Goal: Obtain resource: Obtain resource

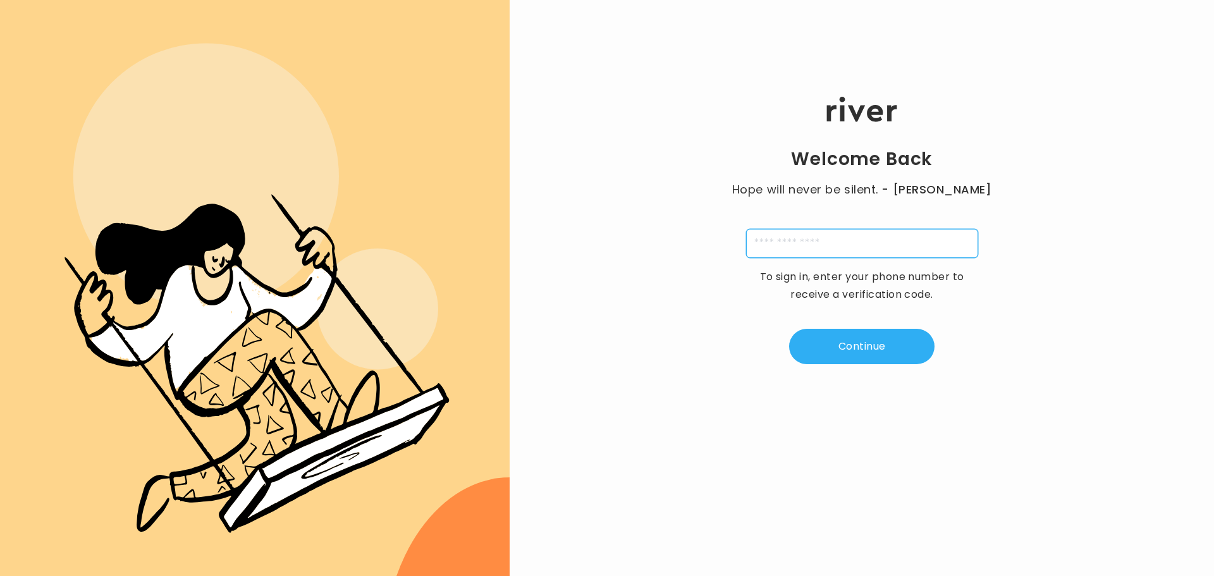
click at [874, 246] on input "tel" at bounding box center [862, 243] width 232 height 29
type input "**********"
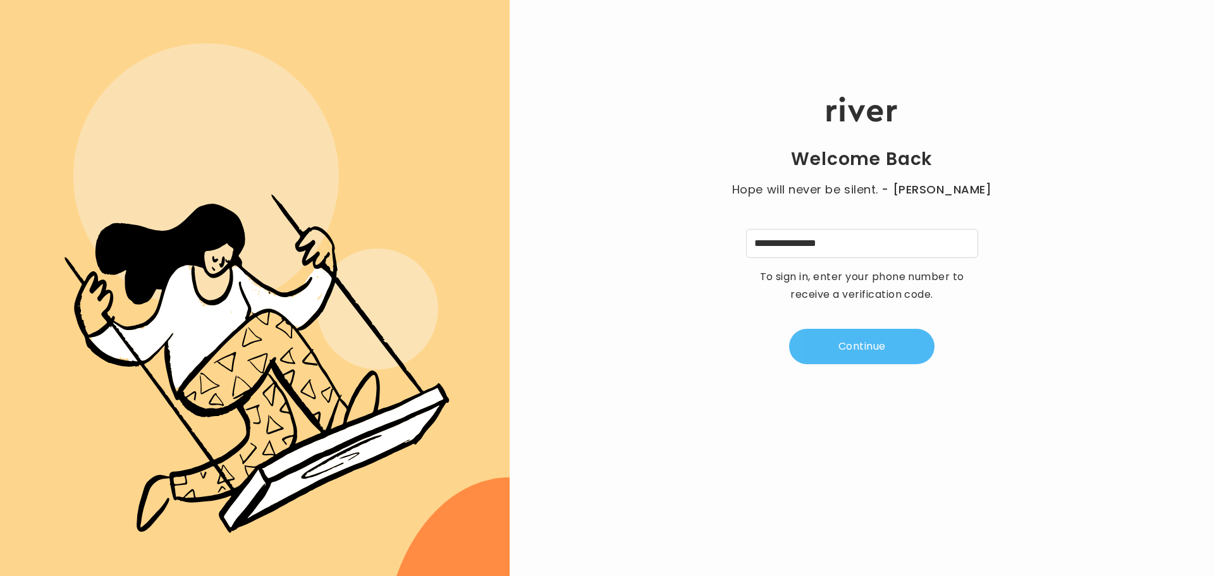
click at [888, 340] on button "Continue" at bounding box center [861, 346] width 145 height 35
type input "*"
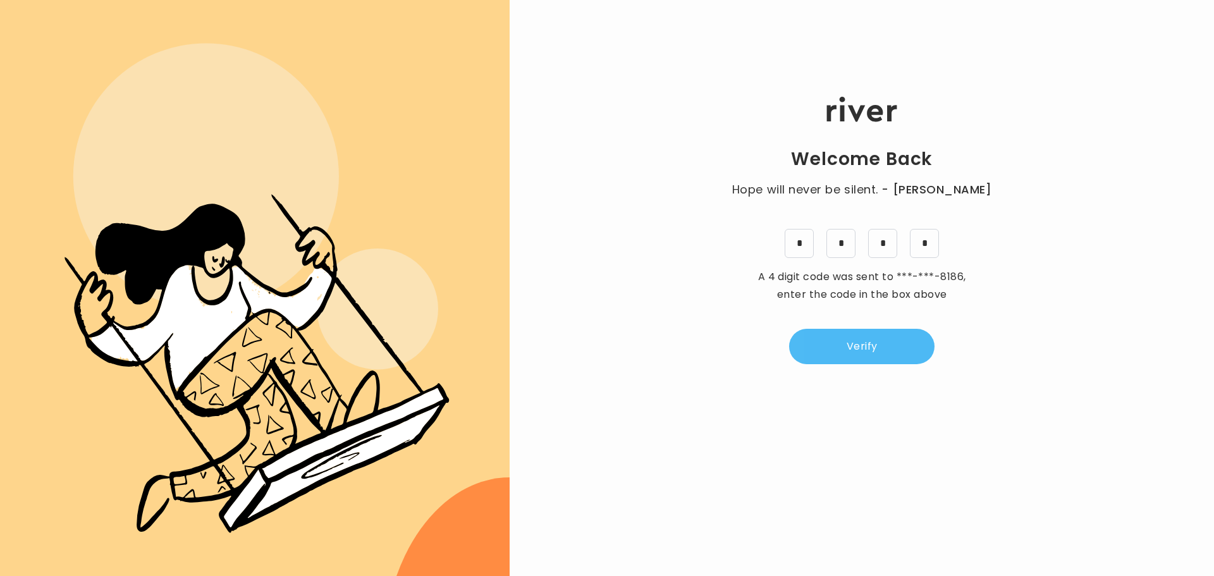
click at [862, 353] on button "Verify" at bounding box center [861, 346] width 145 height 35
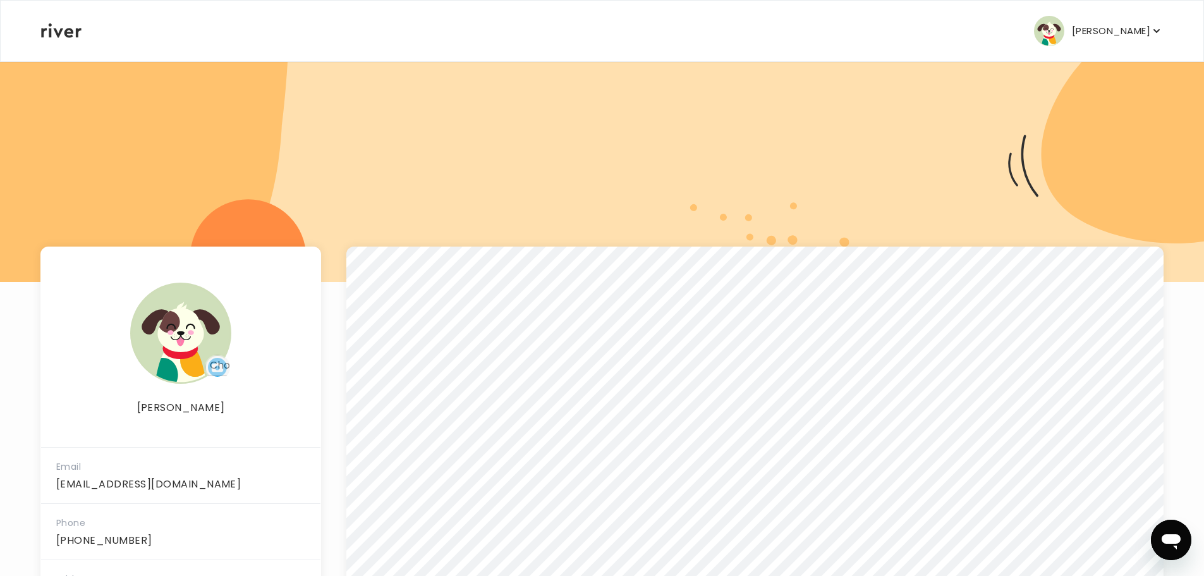
click at [1157, 30] on icon "button" at bounding box center [1157, 31] width 13 height 13
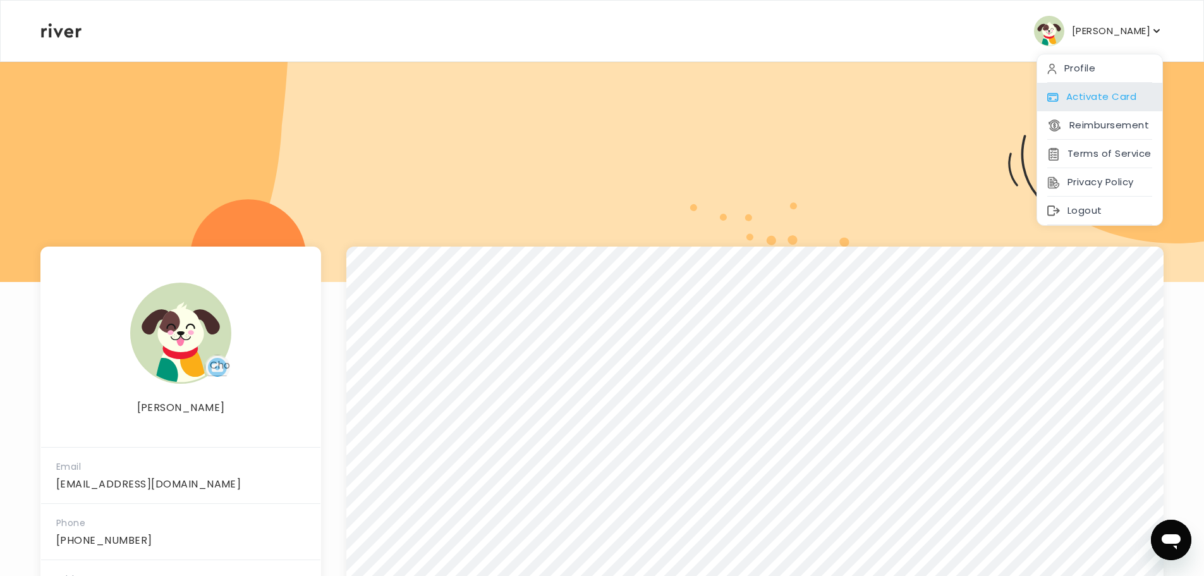
click at [1109, 93] on div "Activate Card" at bounding box center [1100, 97] width 125 height 28
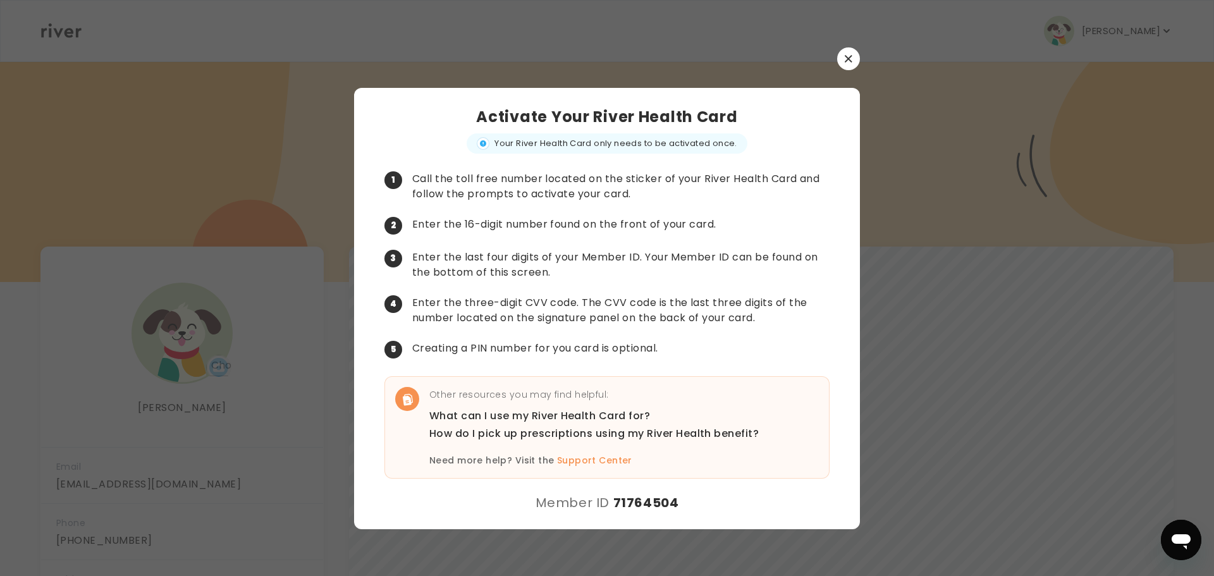
click at [849, 55] on icon "button" at bounding box center [849, 59] width 8 height 8
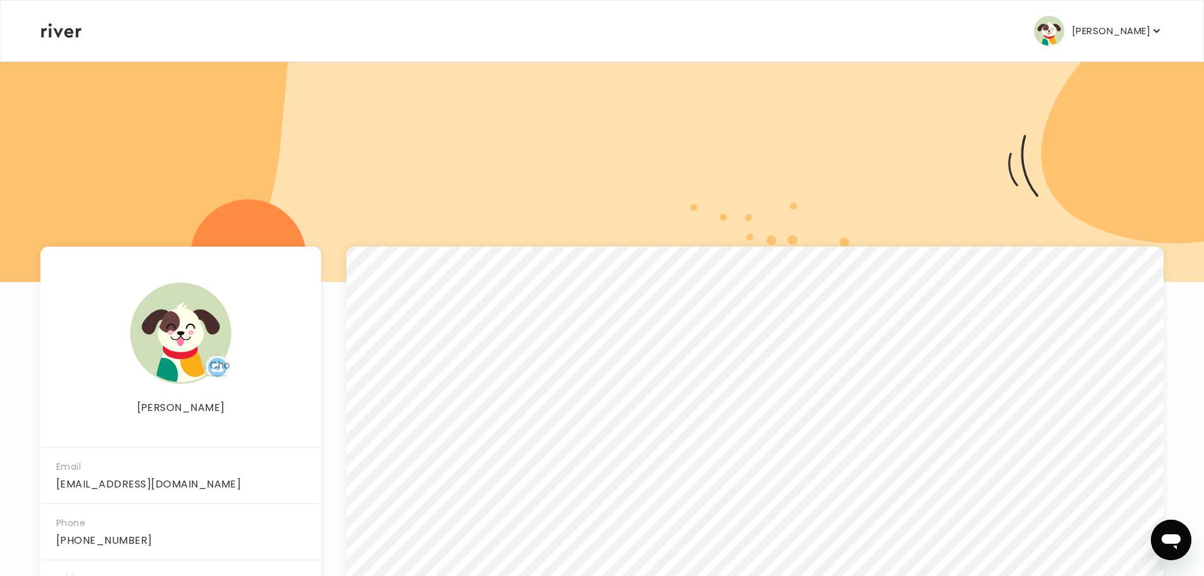
click at [1160, 28] on icon "button" at bounding box center [1157, 31] width 13 height 13
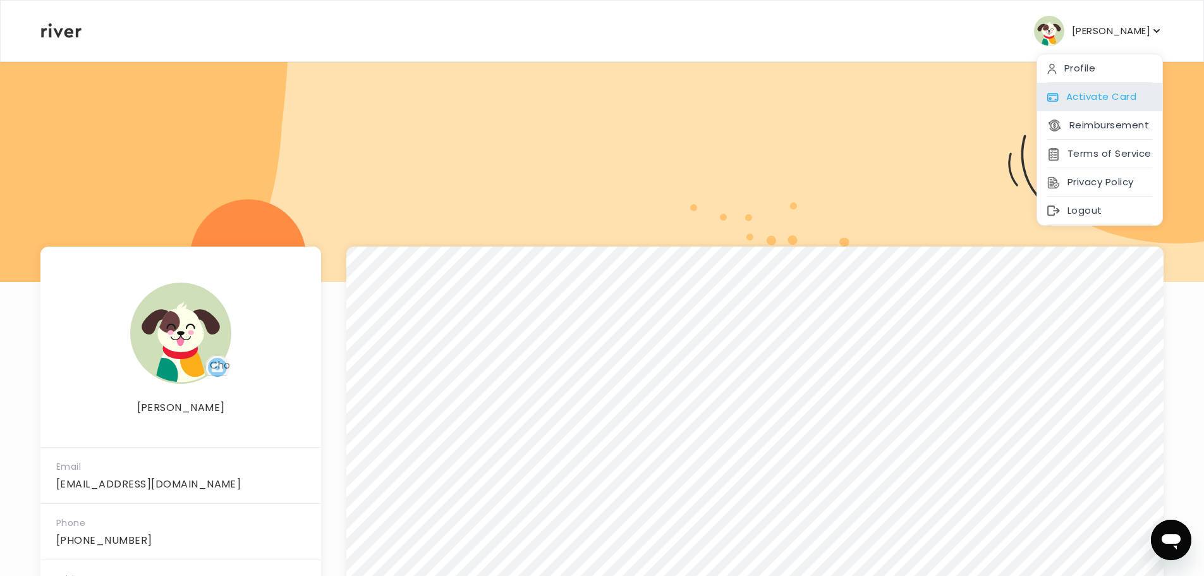
click at [1115, 92] on div "Activate Card" at bounding box center [1100, 97] width 125 height 28
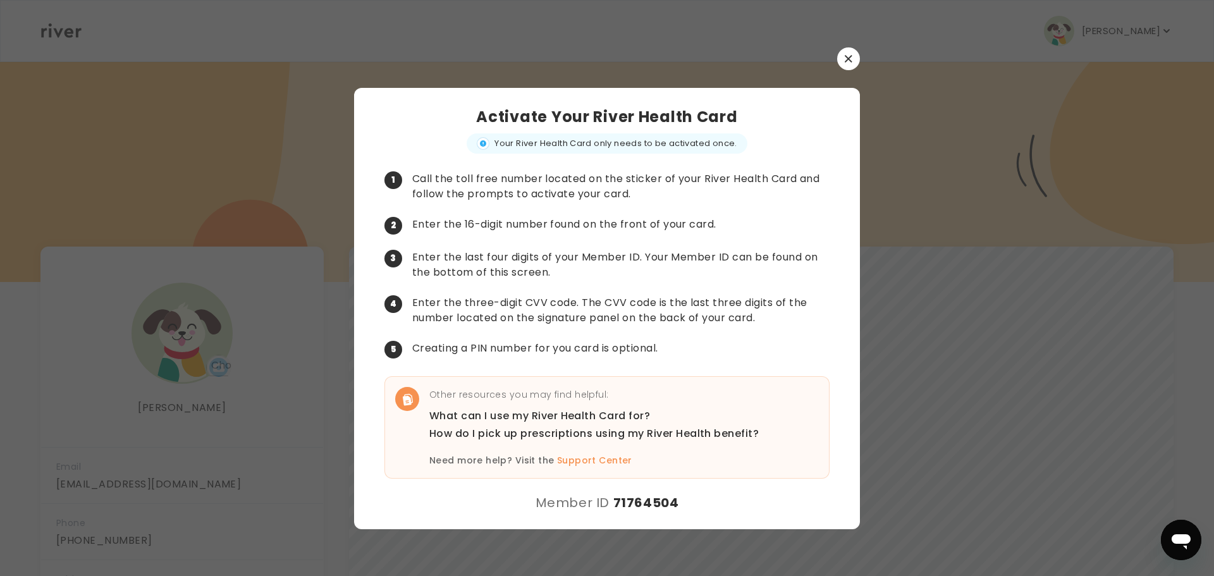
click at [842, 50] on button "button" at bounding box center [848, 58] width 23 height 23
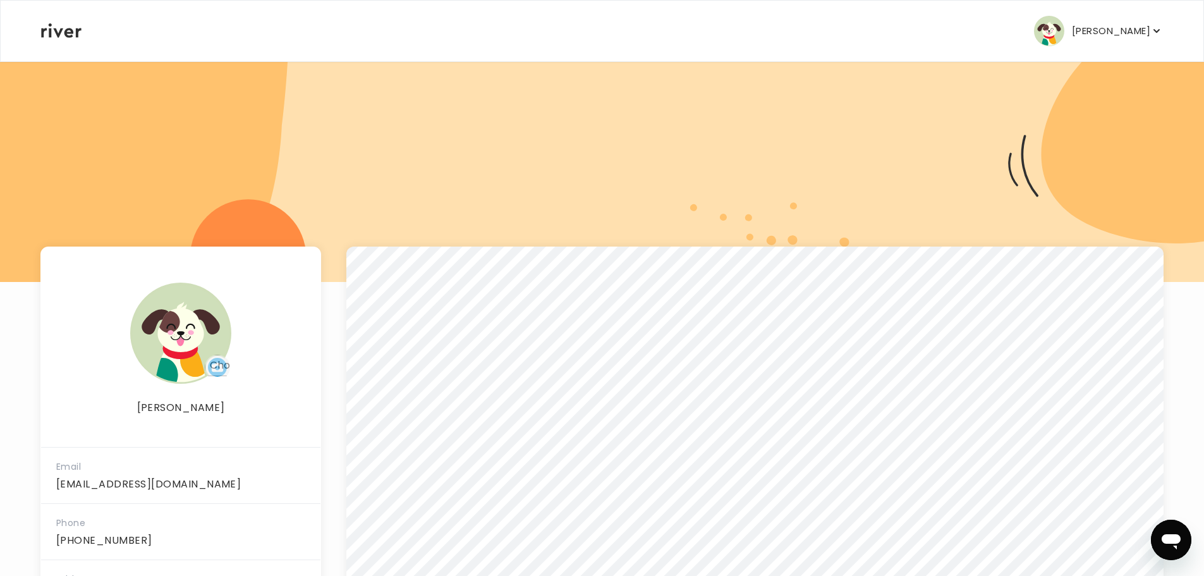
click at [1146, 32] on p "[PERSON_NAME]" at bounding box center [1111, 31] width 78 height 18
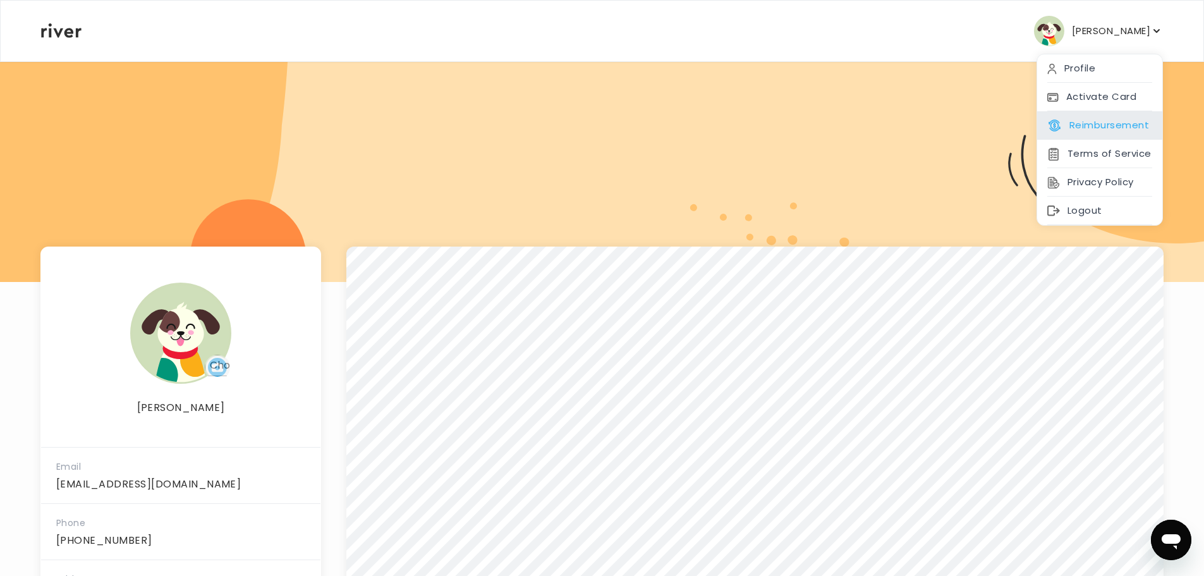
click at [1116, 123] on button "Reimbursement" at bounding box center [1099, 125] width 102 height 18
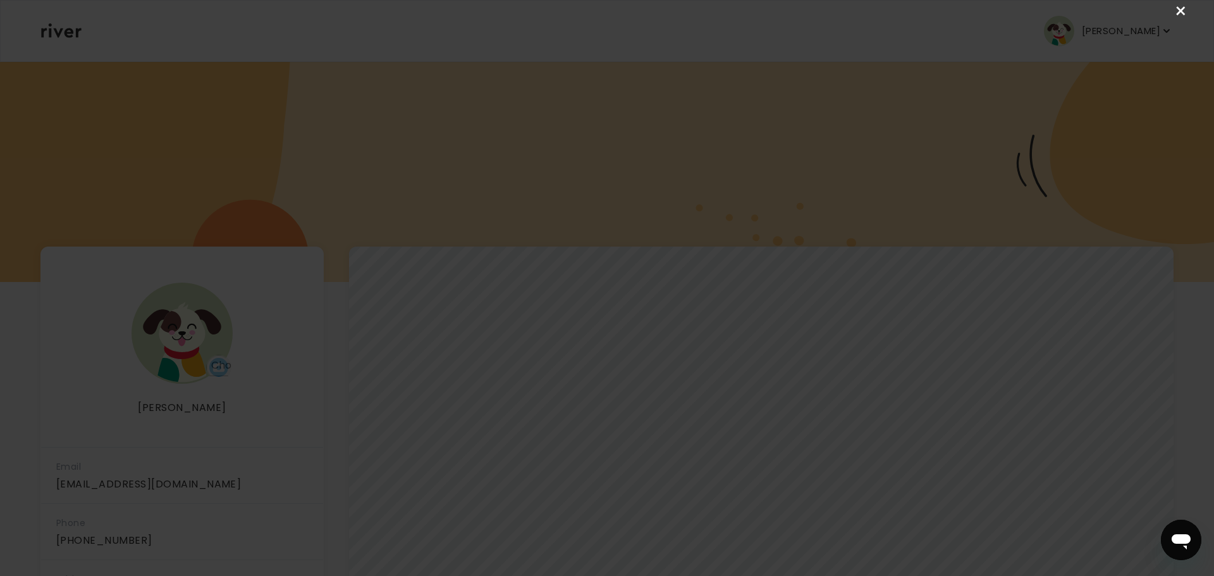
click at [1184, 8] on link "×" at bounding box center [1180, 11] width 15 height 15
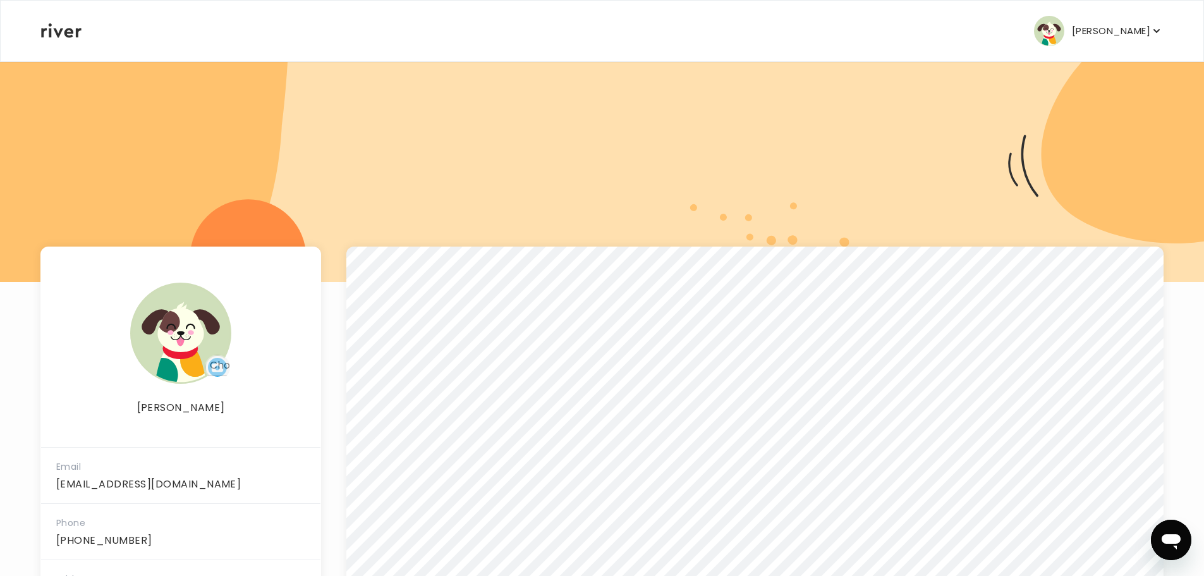
click at [51, 32] on icon at bounding box center [61, 30] width 40 height 15
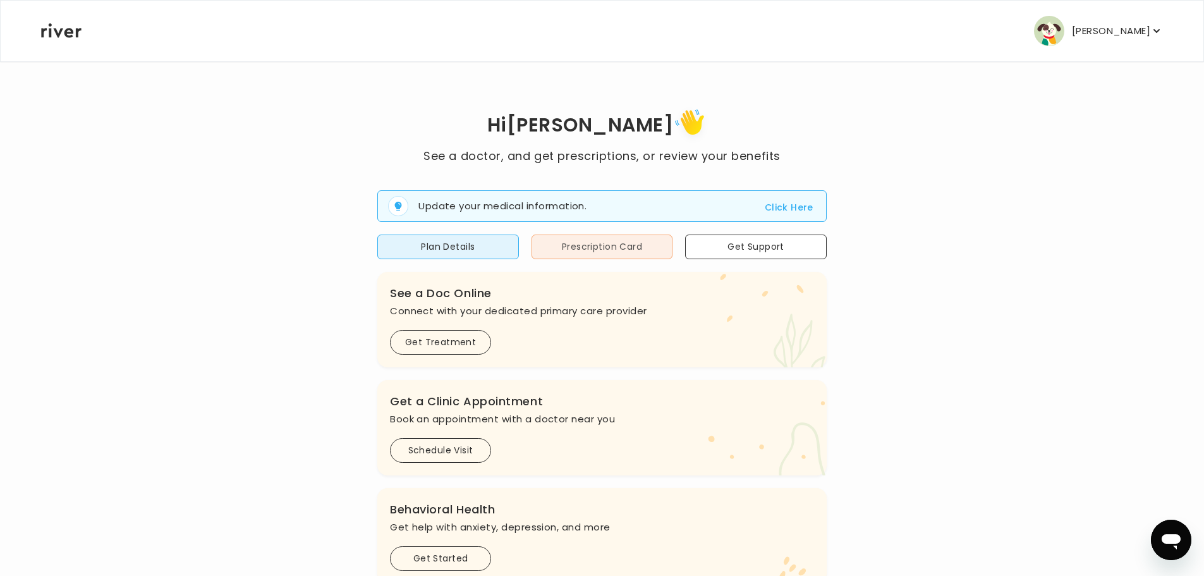
click at [591, 252] on button "Prescription Card" at bounding box center [603, 247] width 142 height 25
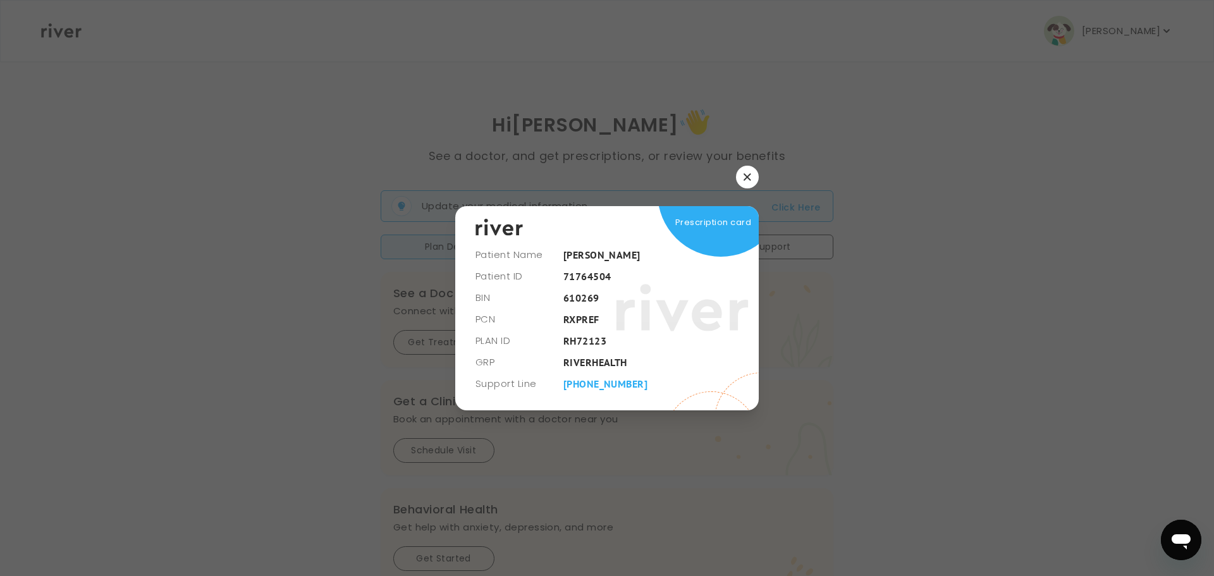
click at [746, 178] on icon "button" at bounding box center [747, 176] width 7 height 7
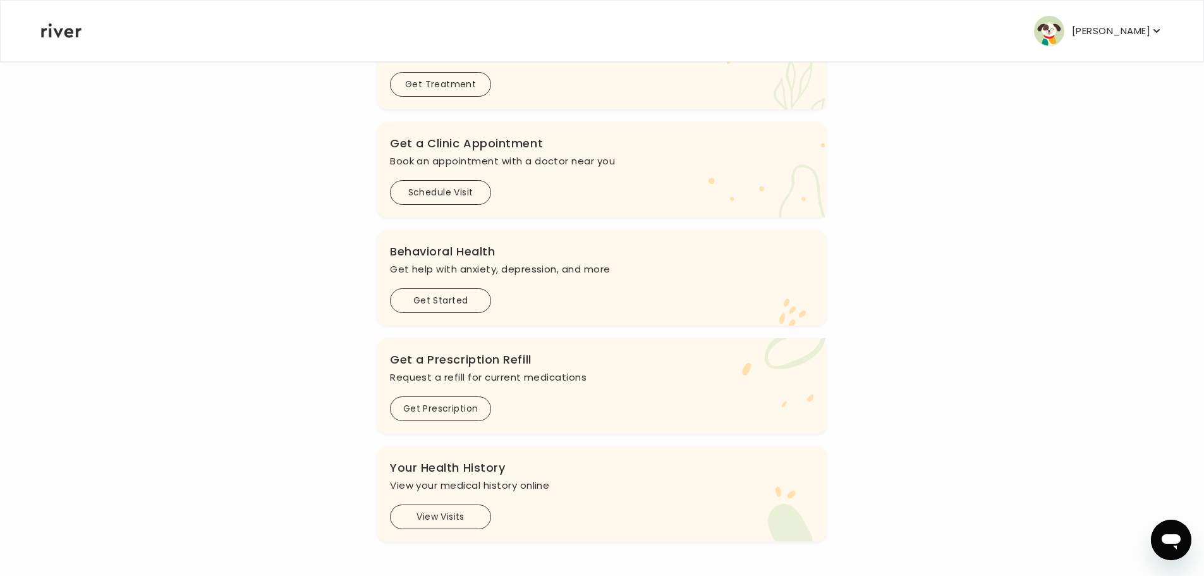
scroll to position [259, 0]
click at [423, 408] on button "Get Prescription" at bounding box center [440, 407] width 101 height 25
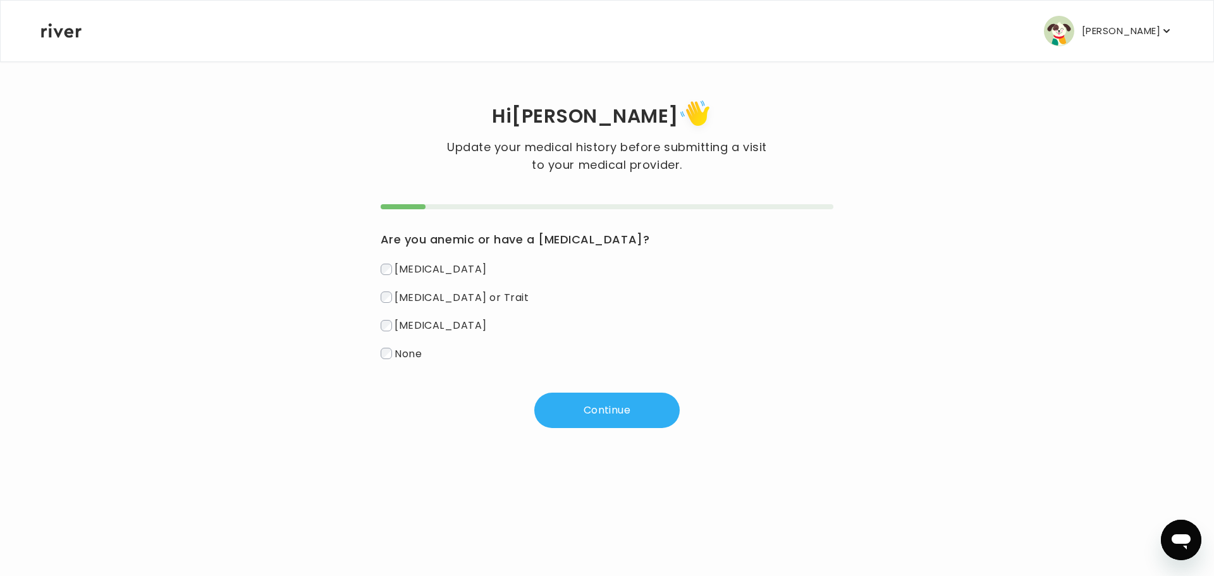
click at [408, 355] on span "None" at bounding box center [408, 353] width 27 height 15
click at [616, 393] on div "Are you anemic or have a [MEDICAL_DATA]? [MEDICAL_DATA] [MEDICAL_DATA] or Trait…" at bounding box center [607, 316] width 453 height 224
click at [617, 407] on button "Continue" at bounding box center [606, 410] width 145 height 35
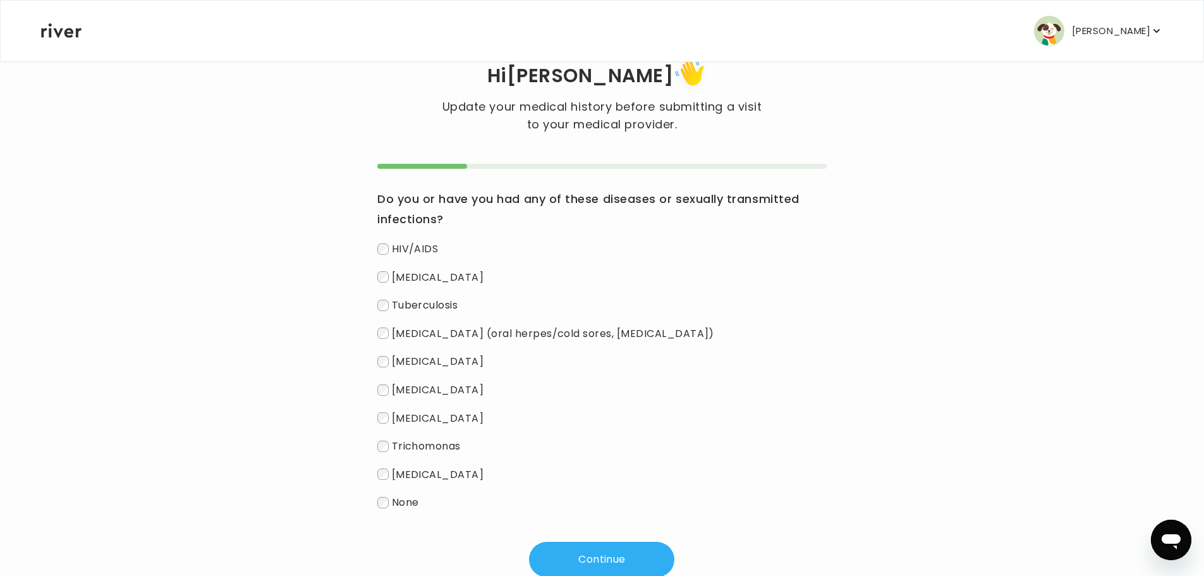
scroll to position [77, 0]
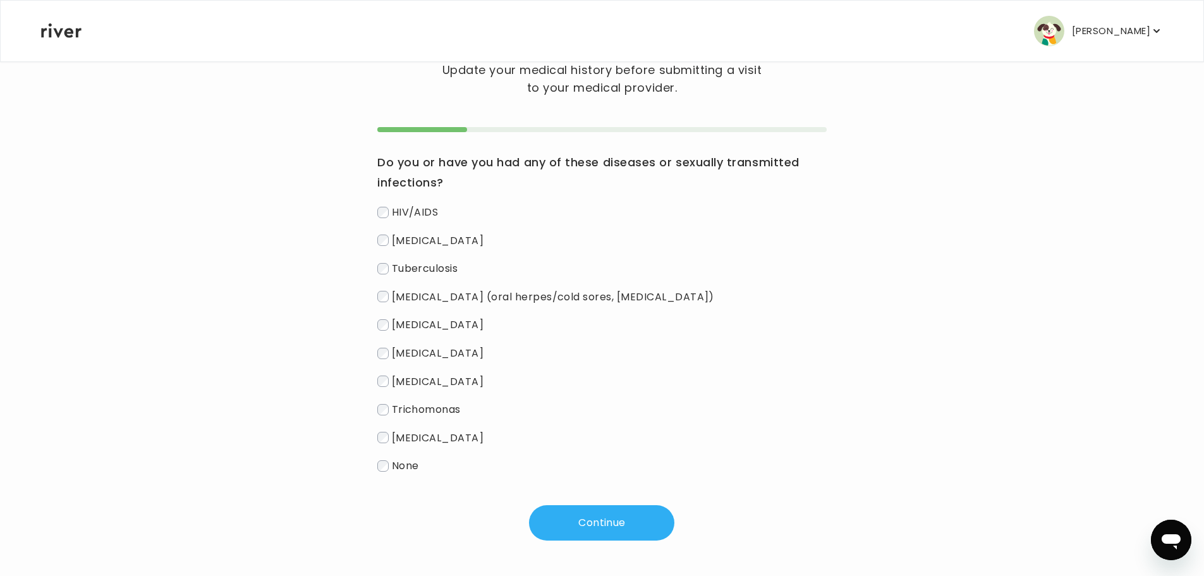
click at [403, 460] on span "None" at bounding box center [405, 465] width 27 height 15
click at [615, 503] on div "Do you or have you had any of these diseases or sexually transmitted infections…" at bounding box center [602, 333] width 450 height 413
click at [620, 516] on button "Continue" at bounding box center [601, 522] width 145 height 35
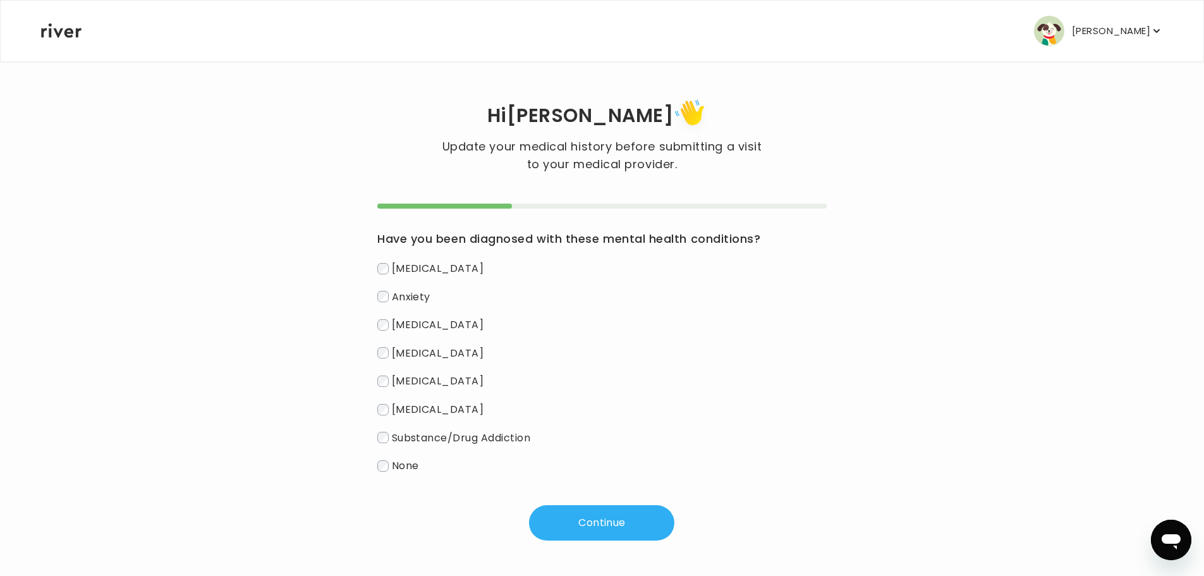
click at [407, 466] on span "None" at bounding box center [405, 465] width 27 height 15
click at [575, 510] on button "Continue" at bounding box center [601, 522] width 145 height 35
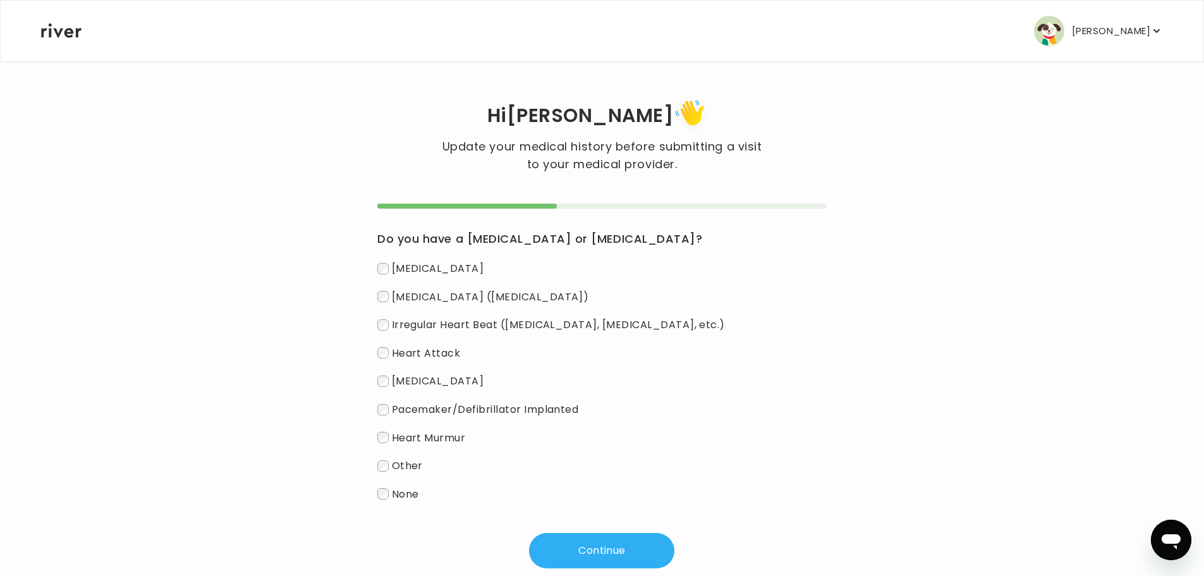
click at [430, 298] on span "[MEDICAL_DATA] ([MEDICAL_DATA])" at bounding box center [490, 296] width 197 height 15
click at [412, 465] on span "Other" at bounding box center [407, 465] width 31 height 15
click at [418, 302] on span "[MEDICAL_DATA] ([MEDICAL_DATA])" at bounding box center [490, 296] width 197 height 15
click at [601, 541] on button "Continue" at bounding box center [601, 550] width 145 height 35
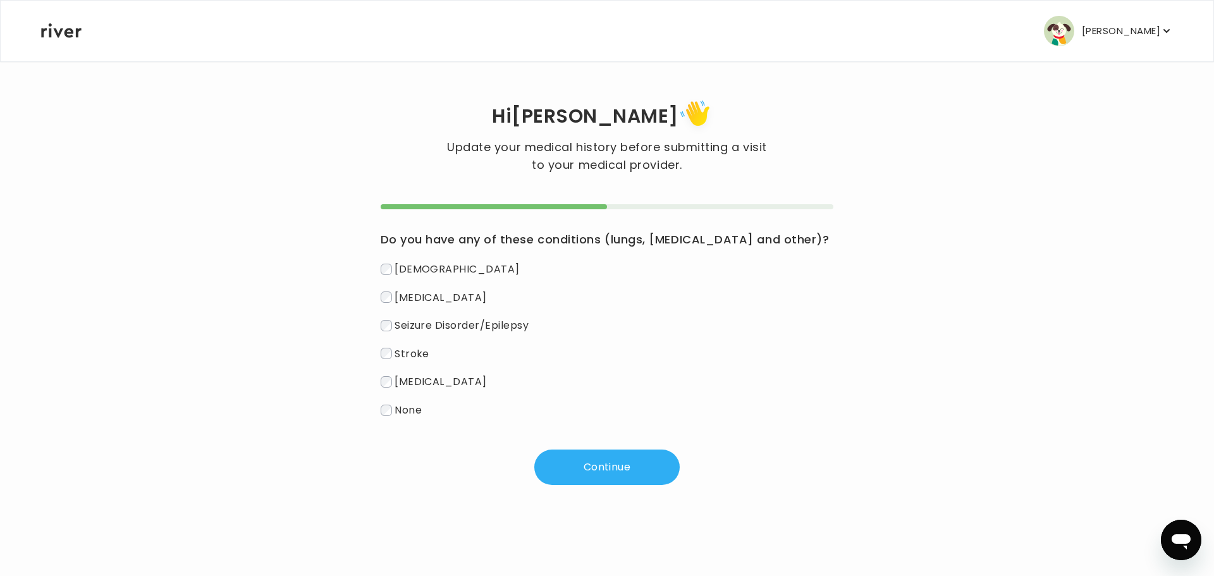
click at [399, 412] on span "None" at bounding box center [408, 410] width 27 height 15
click at [599, 467] on button "Continue" at bounding box center [606, 467] width 145 height 35
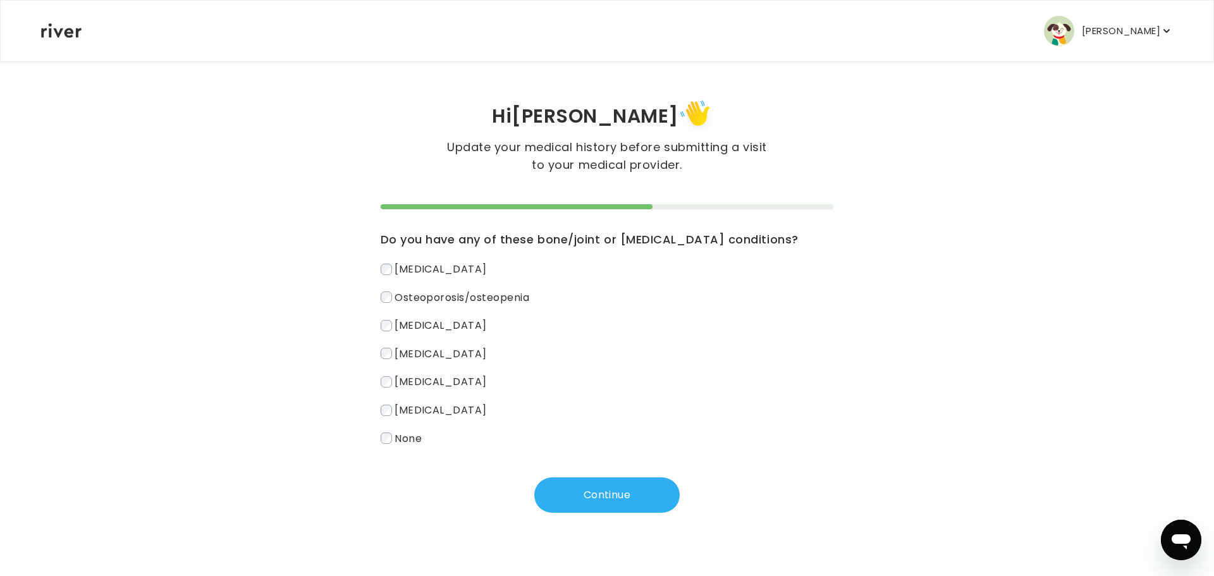
click at [486, 407] on span "[MEDICAL_DATA]" at bounding box center [441, 410] width 92 height 15
click at [609, 489] on button "Continue" at bounding box center [606, 494] width 145 height 35
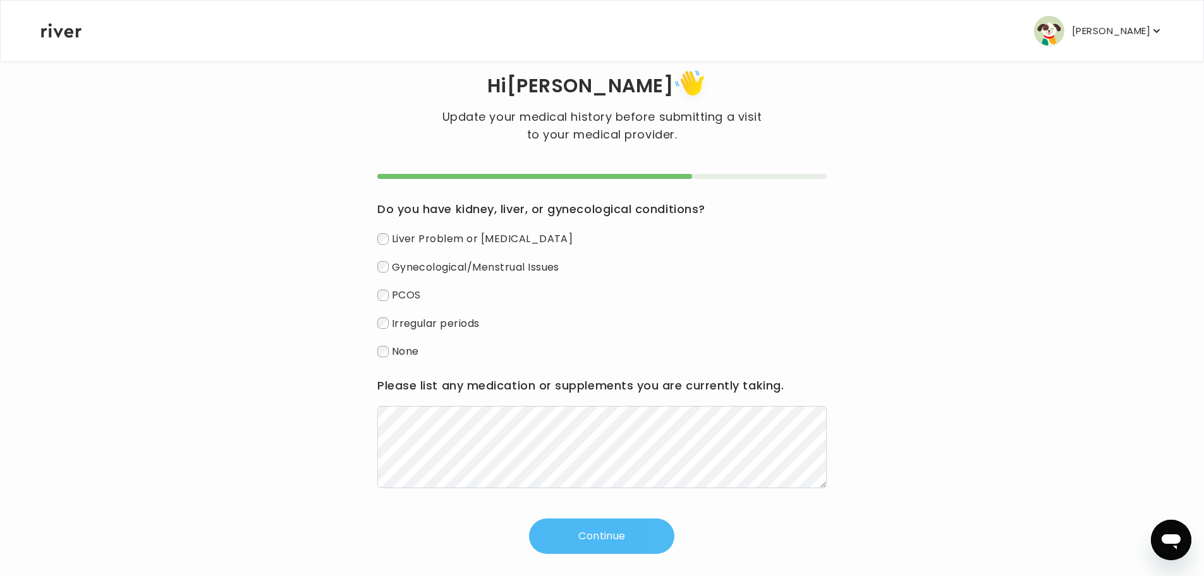
scroll to position [44, 0]
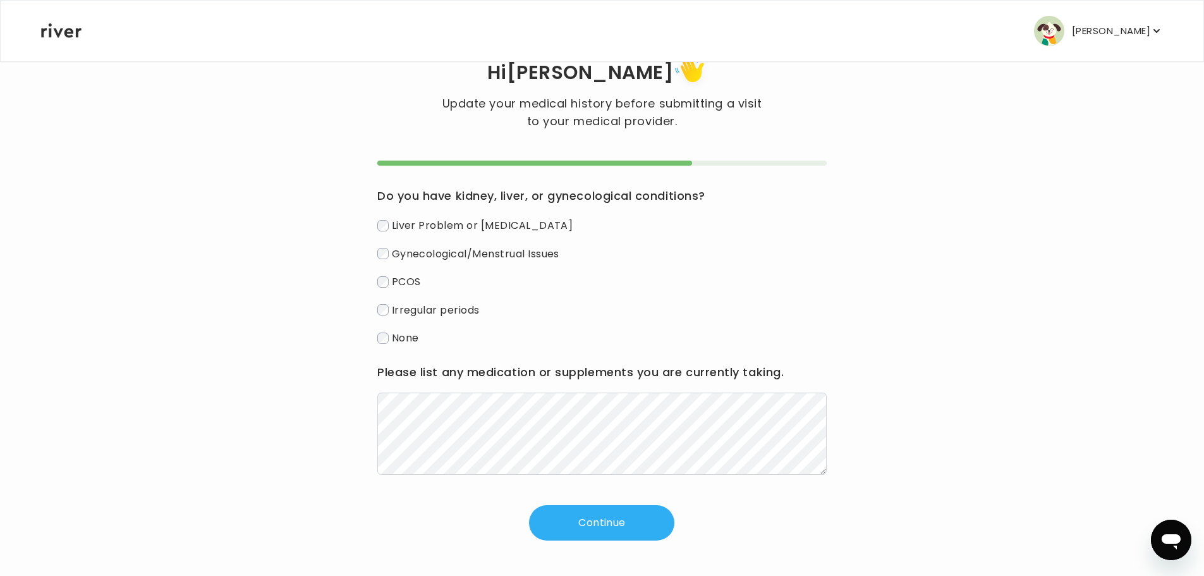
click at [399, 333] on span "None" at bounding box center [405, 338] width 27 height 15
click at [630, 527] on button "Continue" at bounding box center [601, 522] width 145 height 35
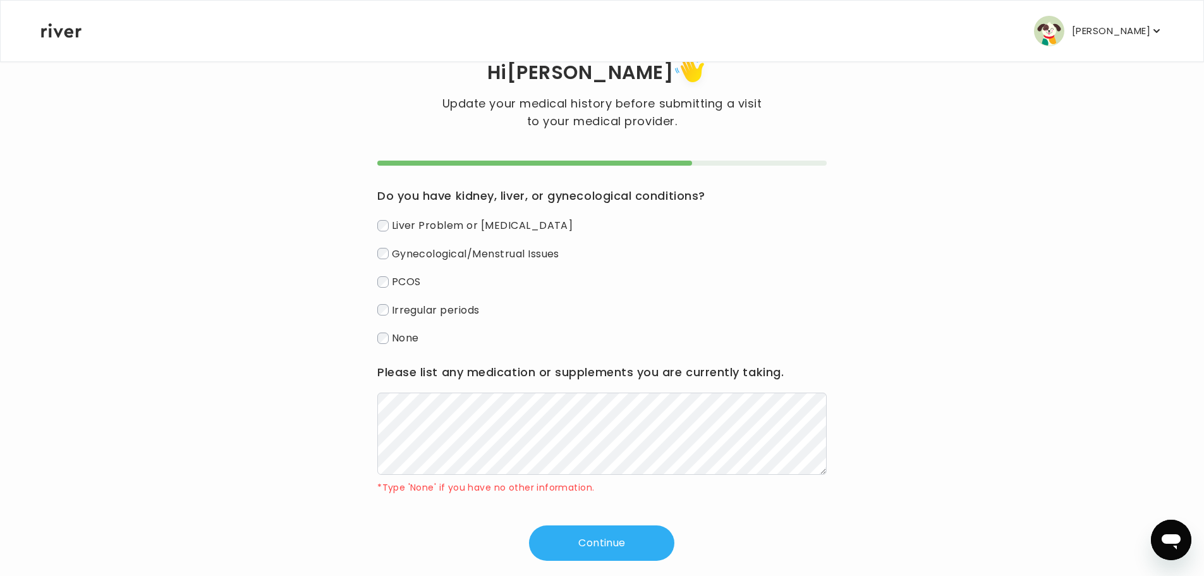
scroll to position [0, 0]
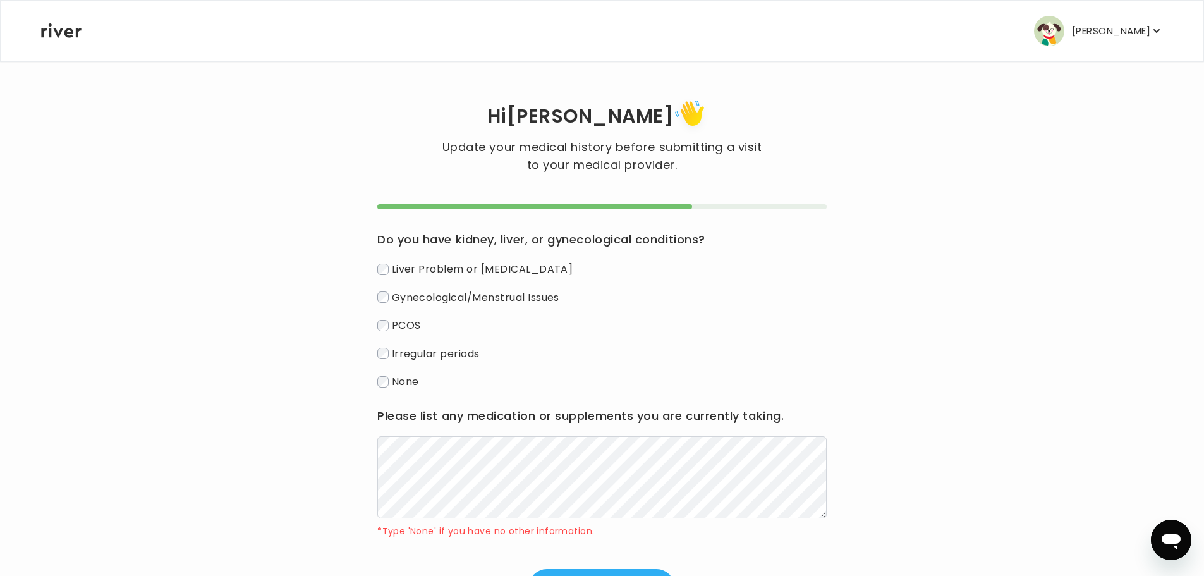
click at [1120, 30] on p "[PERSON_NAME]" at bounding box center [1111, 31] width 78 height 18
click at [54, 35] on icon at bounding box center [61, 30] width 40 height 15
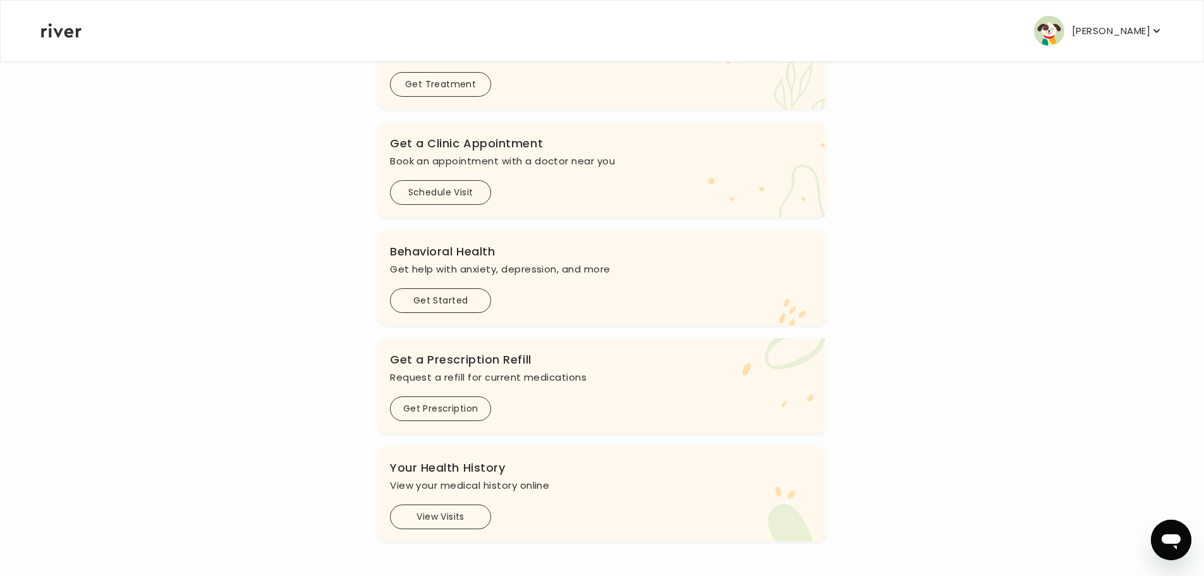
scroll to position [259, 0]
click at [479, 509] on button "View Visits" at bounding box center [440, 515] width 101 height 25
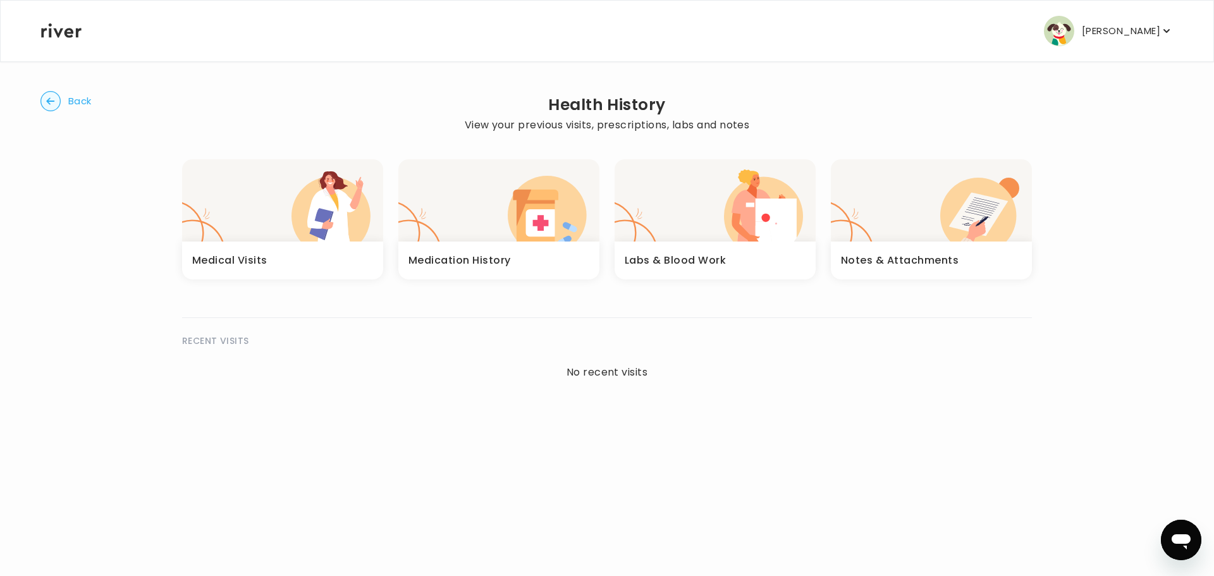
click at [706, 247] on div "Labs & Blood Work" at bounding box center [715, 261] width 201 height 38
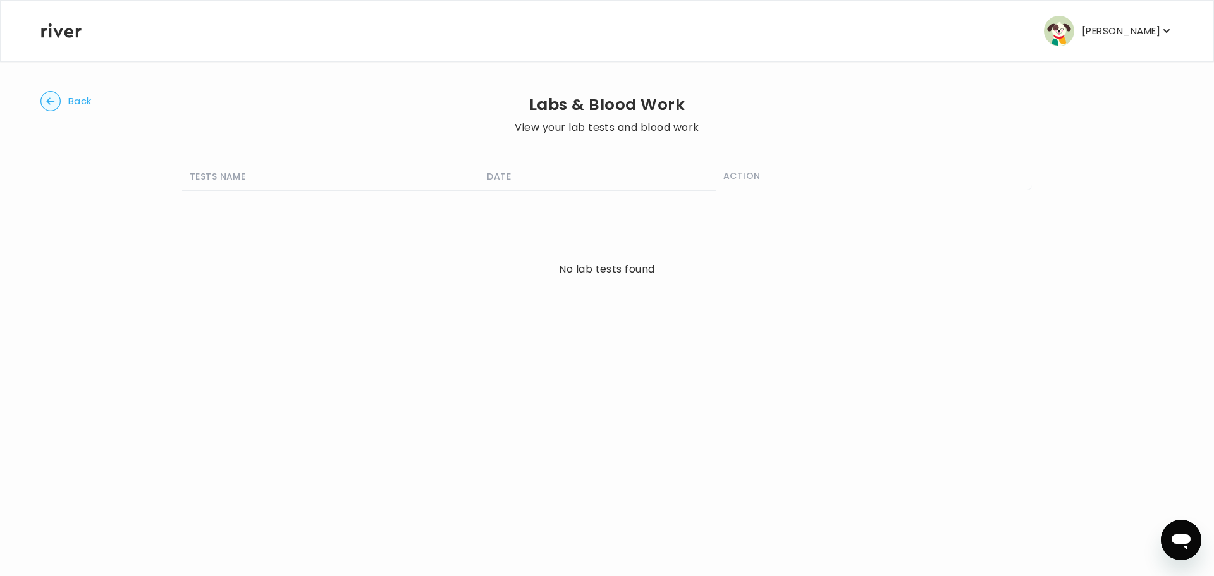
click at [41, 95] on icon "button" at bounding box center [50, 101] width 20 height 20
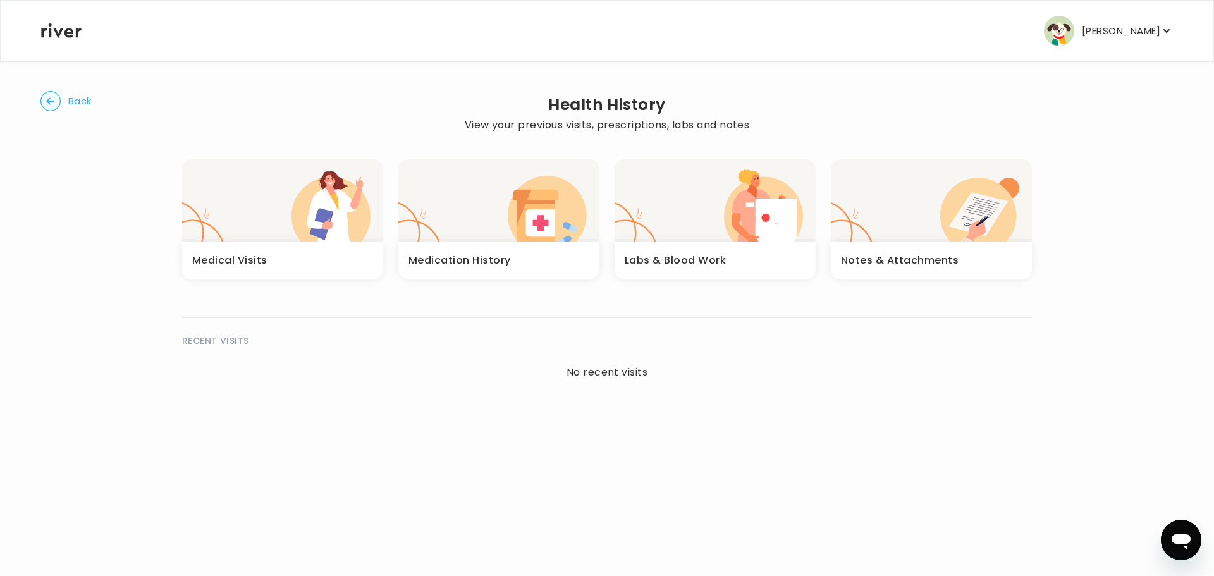
click at [479, 245] on div "Medication History" at bounding box center [498, 261] width 201 height 38
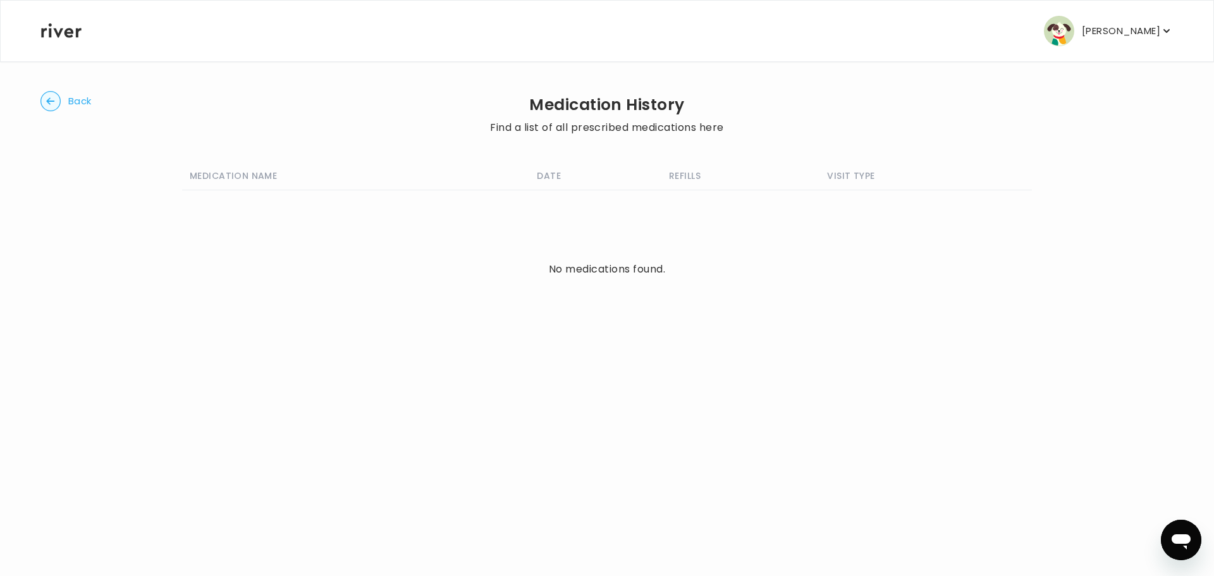
click at [45, 95] on circle "button" at bounding box center [51, 102] width 20 height 20
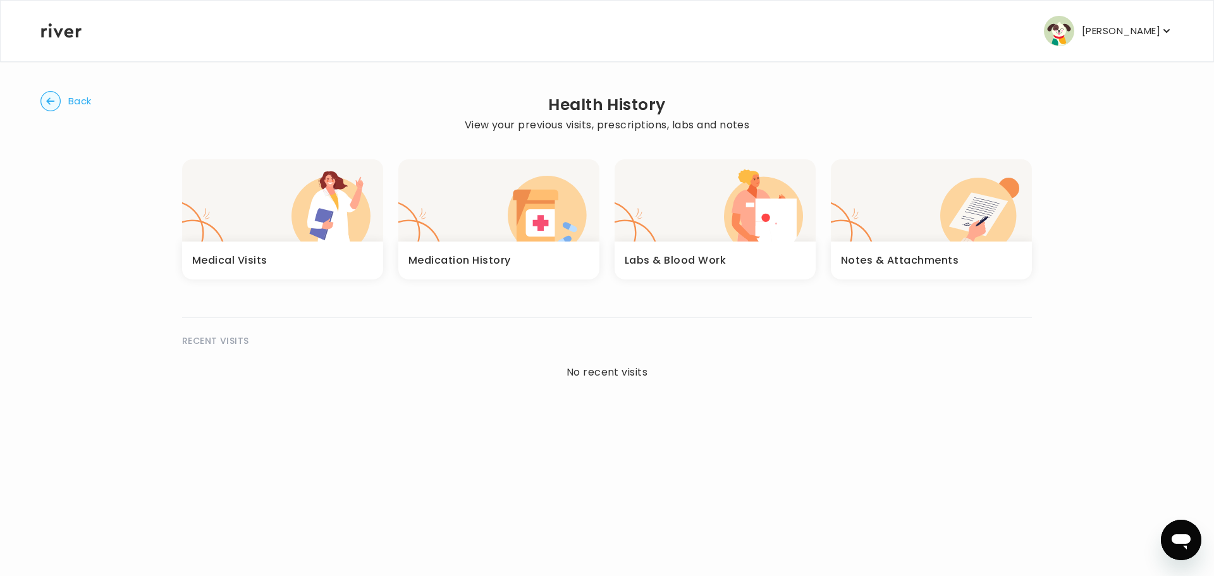
click at [236, 235] on div "button" at bounding box center [282, 200] width 201 height 82
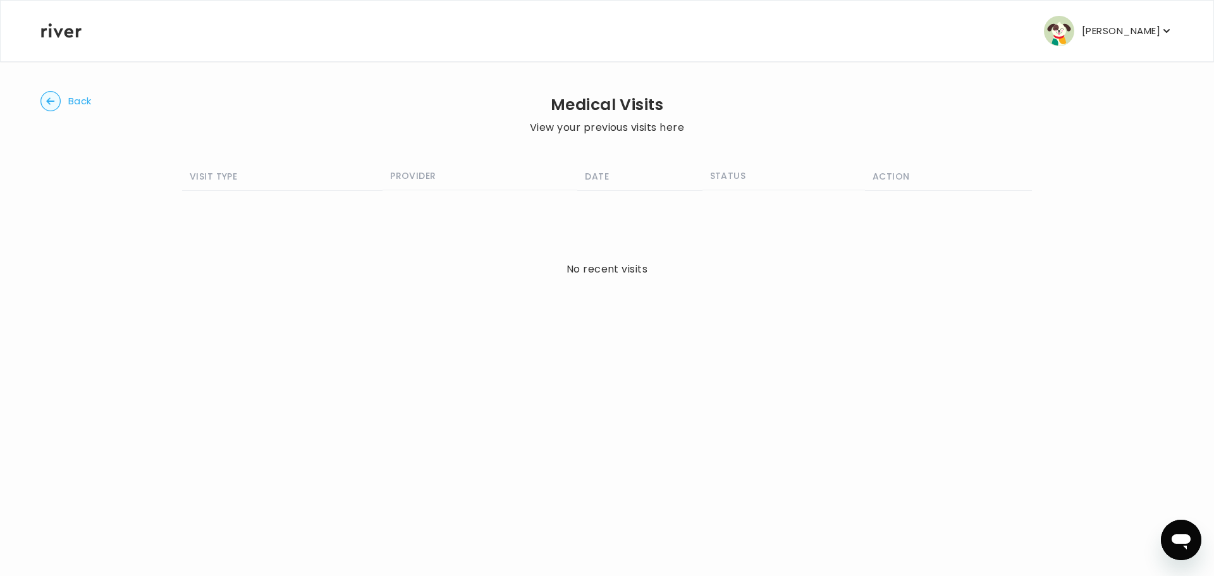
click at [44, 95] on circle "button" at bounding box center [51, 102] width 20 height 20
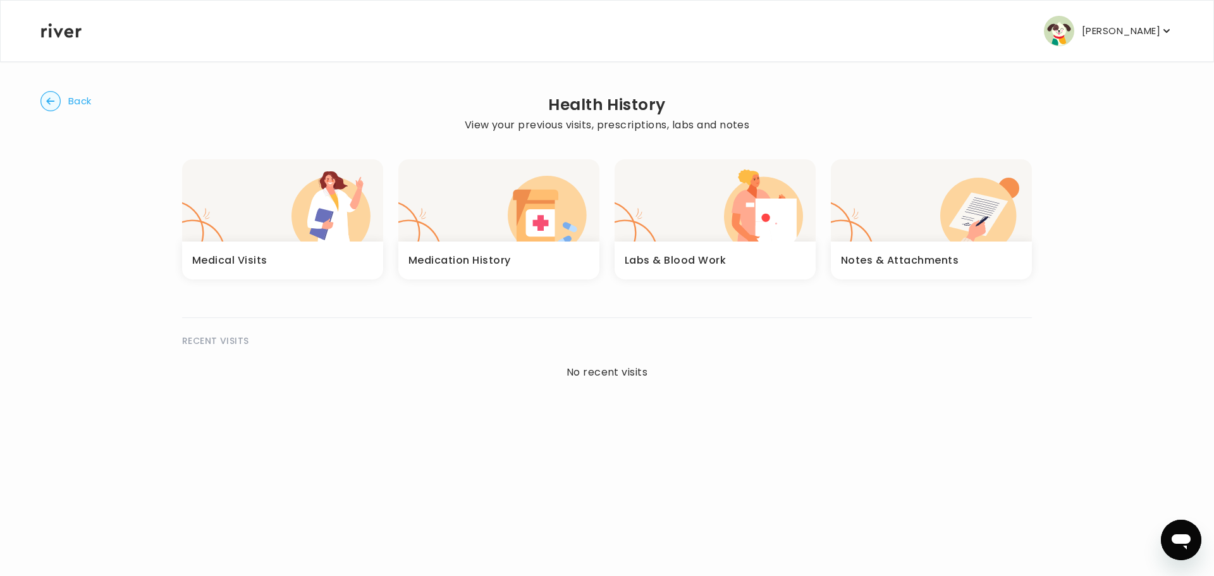
click at [89, 97] on span "Back" at bounding box center [79, 101] width 23 height 18
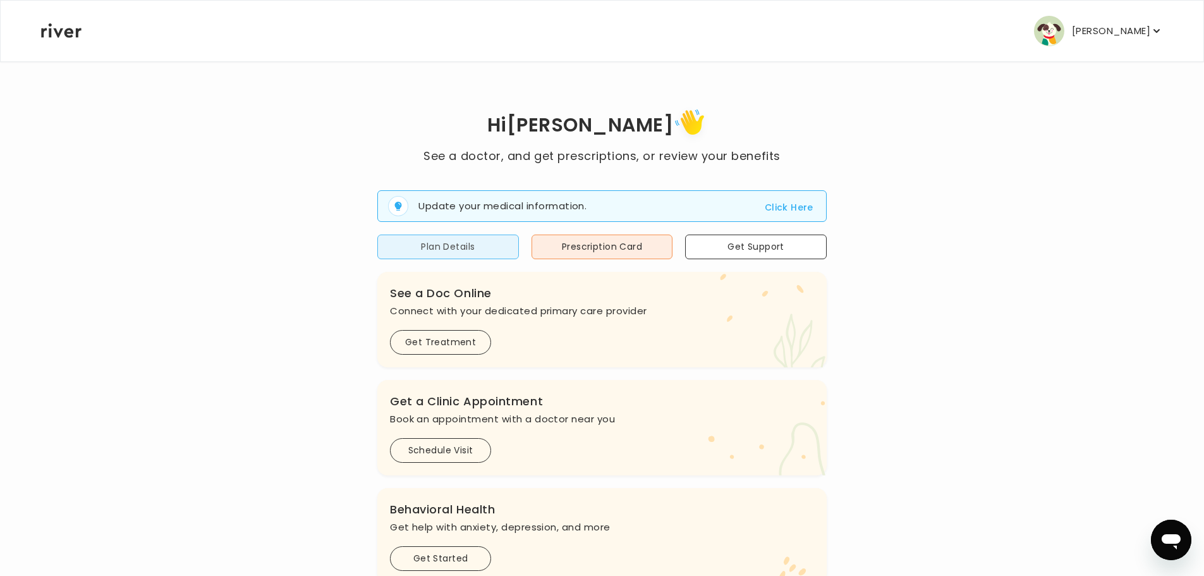
click at [465, 240] on button "Plan Details" at bounding box center [448, 247] width 142 height 25
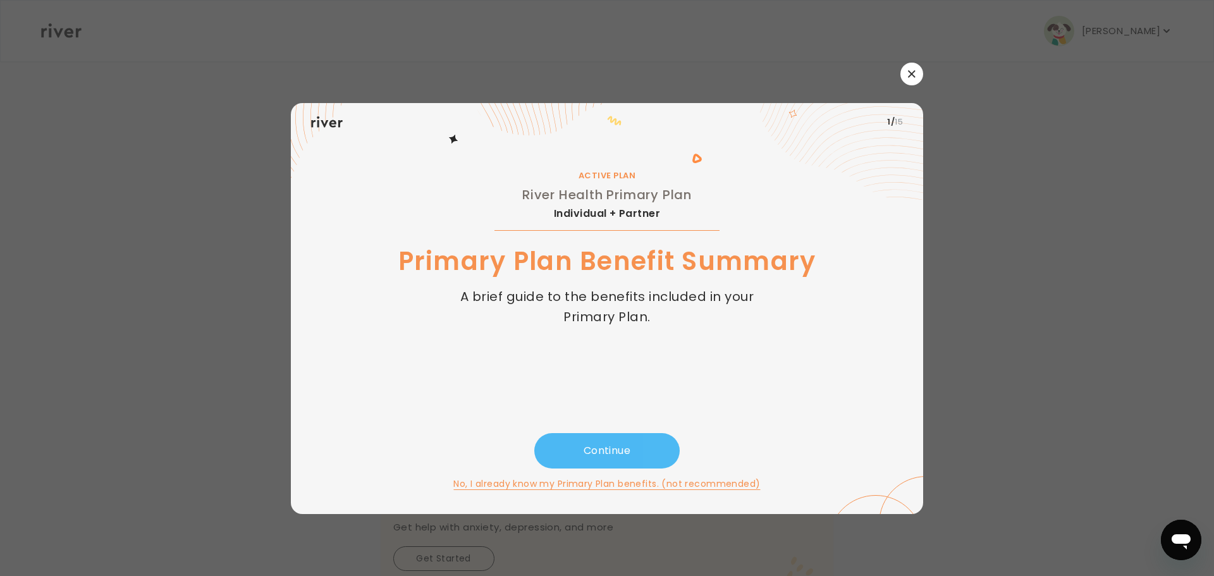
click at [612, 450] on button "Continue" at bounding box center [606, 450] width 145 height 35
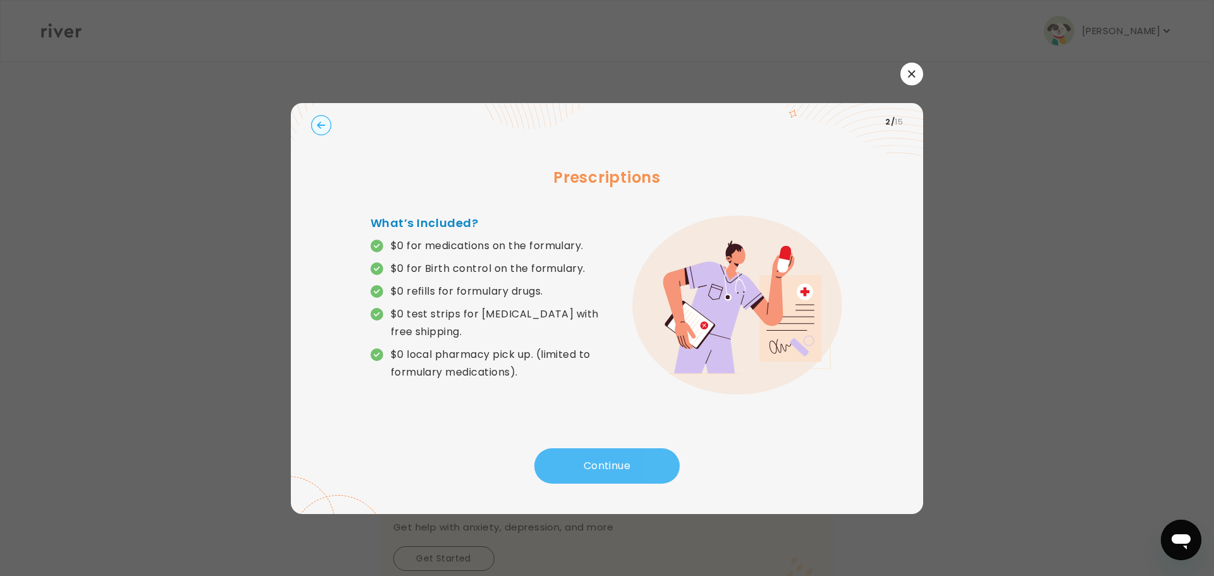
click at [630, 465] on button "Continue" at bounding box center [606, 465] width 145 height 35
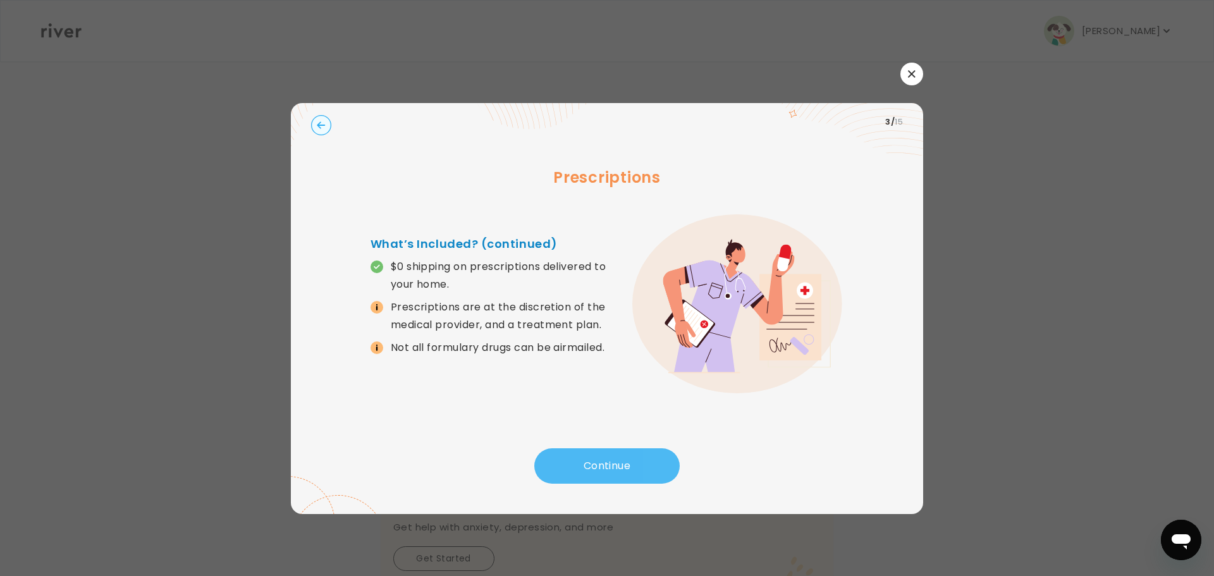
click at [630, 463] on button "Continue" at bounding box center [606, 465] width 145 height 35
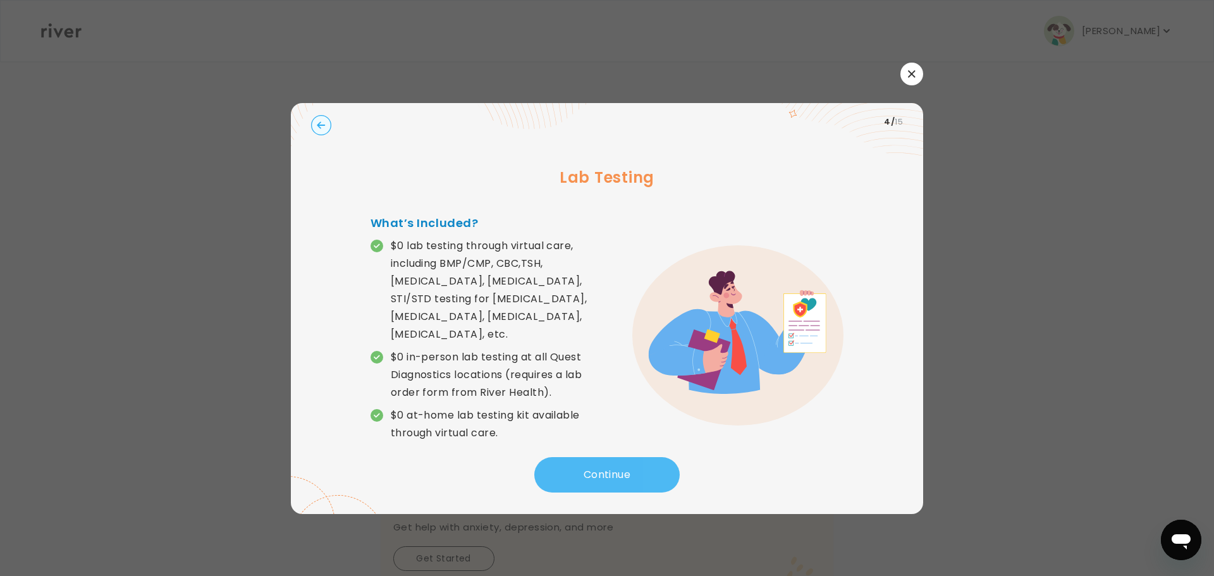
click at [615, 458] on button "Continue" at bounding box center [606, 474] width 145 height 35
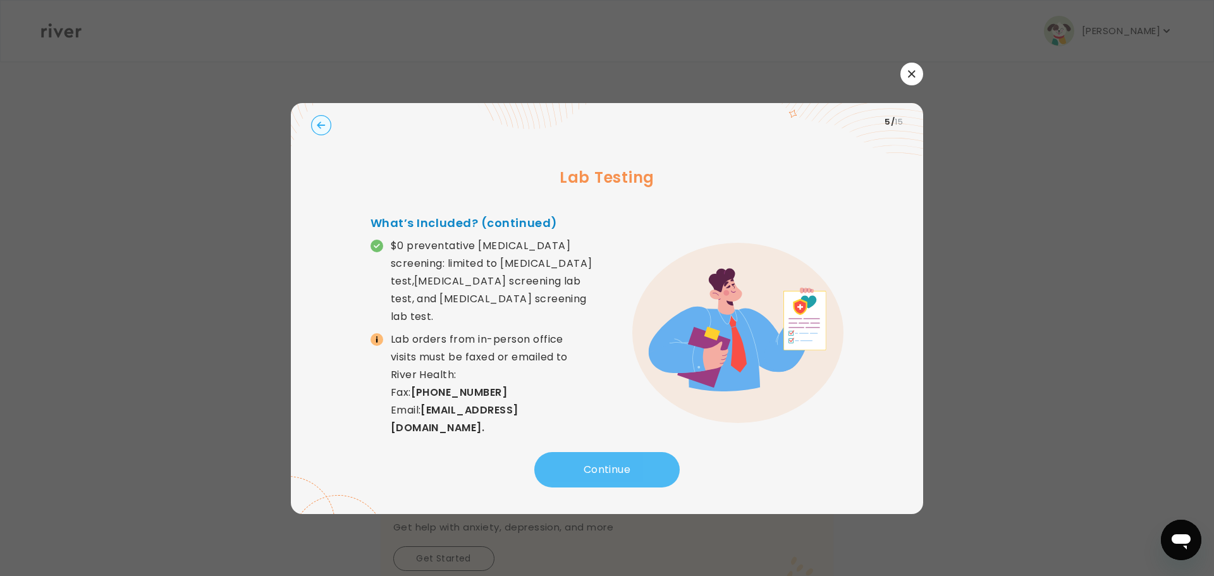
click at [603, 464] on button "Continue" at bounding box center [606, 469] width 145 height 35
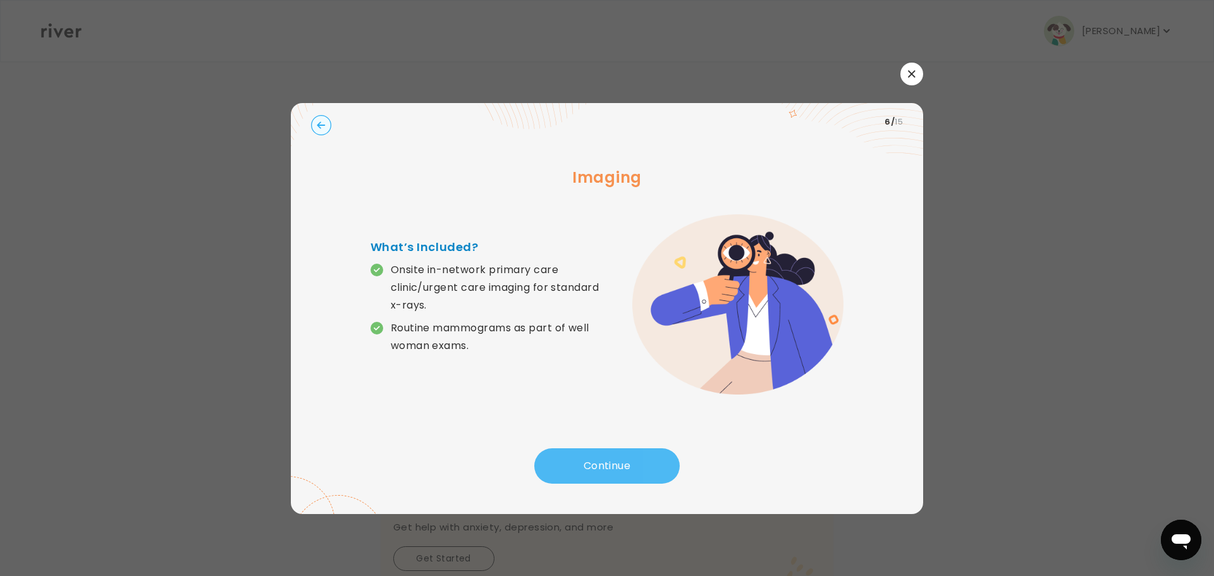
click at [613, 460] on button "Continue" at bounding box center [606, 465] width 145 height 35
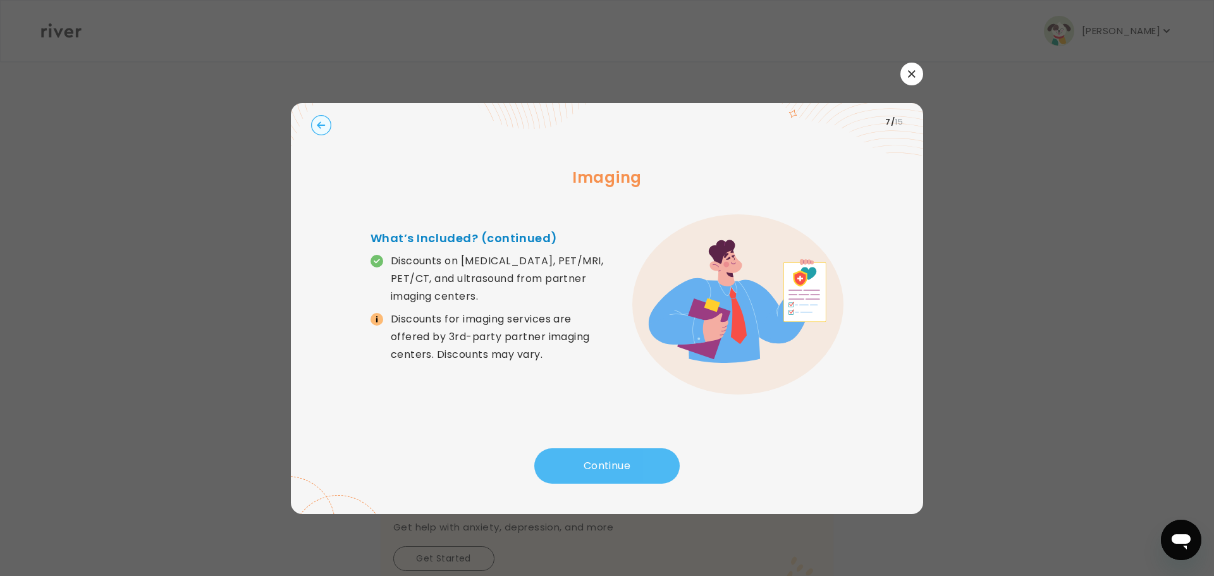
click at [623, 460] on button "Continue" at bounding box center [606, 465] width 145 height 35
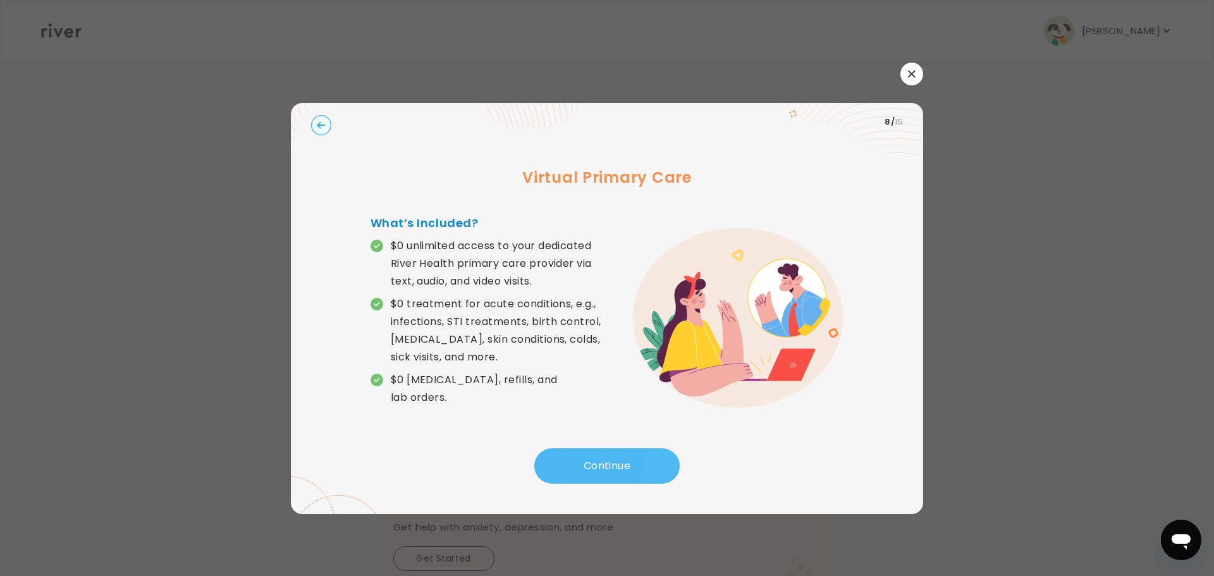
click at [647, 458] on button "Continue" at bounding box center [606, 465] width 145 height 35
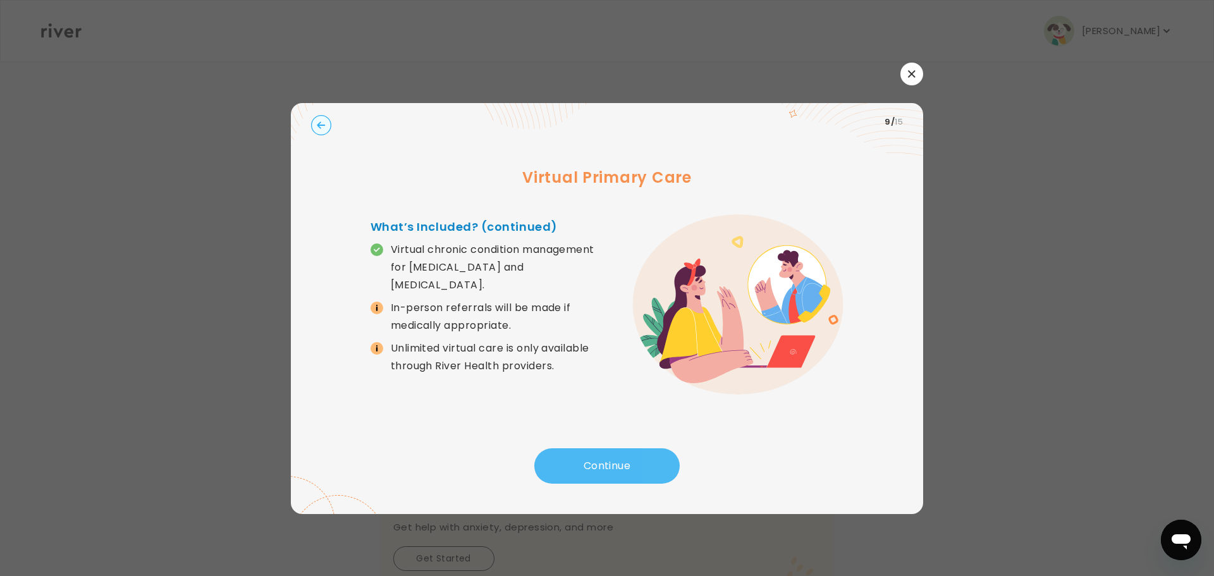
click at [618, 465] on button "Continue" at bounding box center [606, 465] width 145 height 35
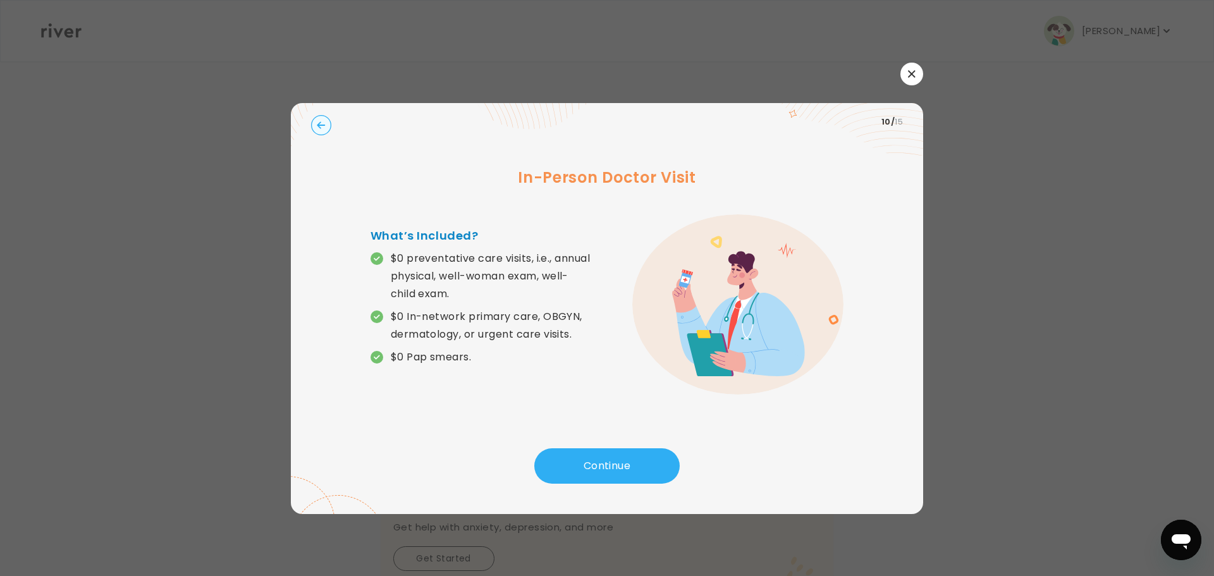
drag, startPoint x: 612, startPoint y: 463, endPoint x: 508, endPoint y: 455, distance: 104.7
click at [512, 455] on div "Continue" at bounding box center [607, 469] width 592 height 43
click at [619, 467] on button "Continue" at bounding box center [606, 465] width 145 height 35
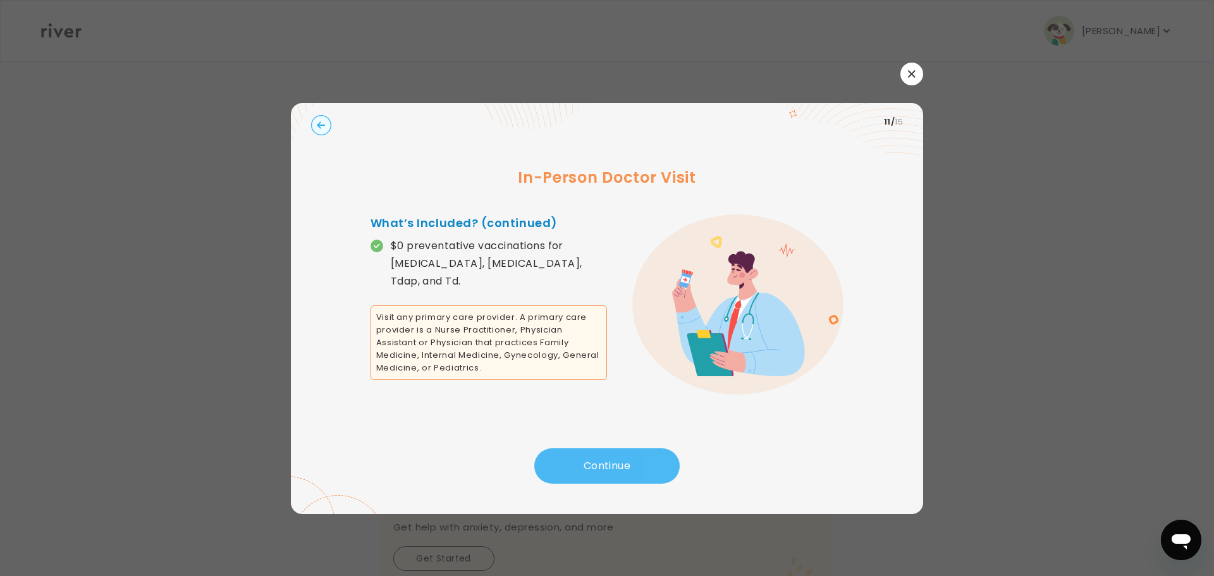
click at [623, 466] on button "Continue" at bounding box center [606, 465] width 145 height 35
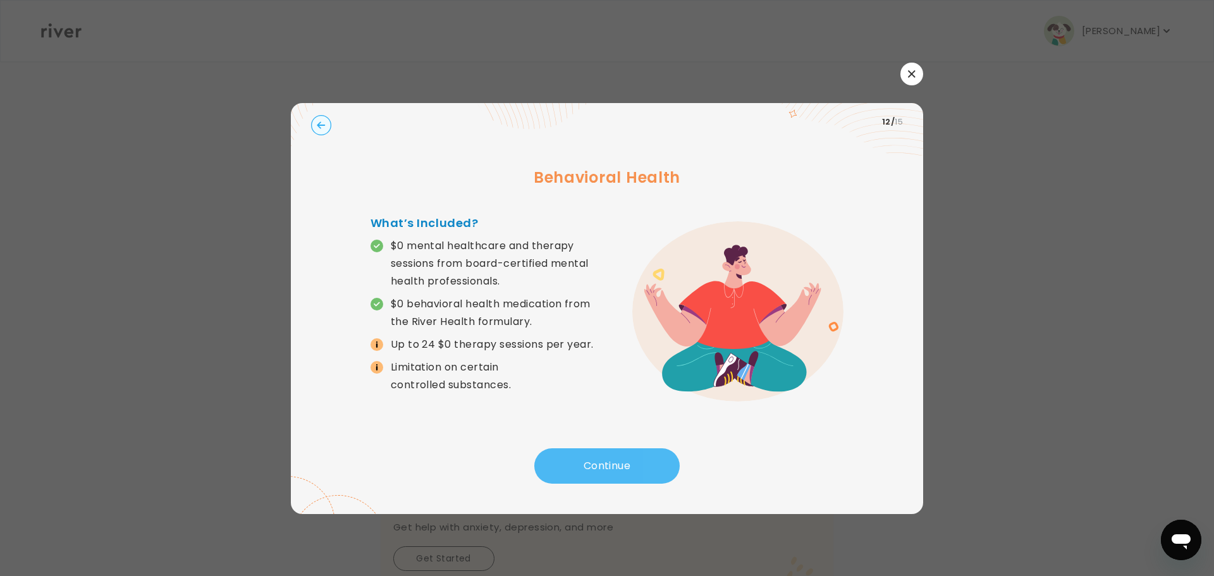
click at [620, 462] on button "Continue" at bounding box center [606, 465] width 145 height 35
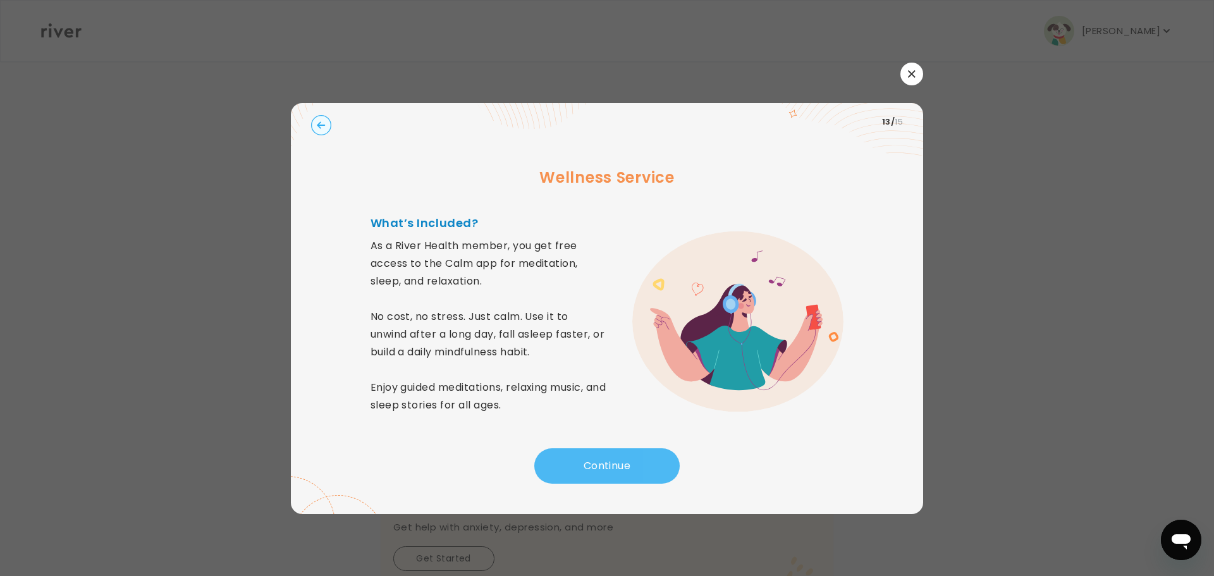
click at [620, 462] on button "Continue" at bounding box center [606, 465] width 145 height 35
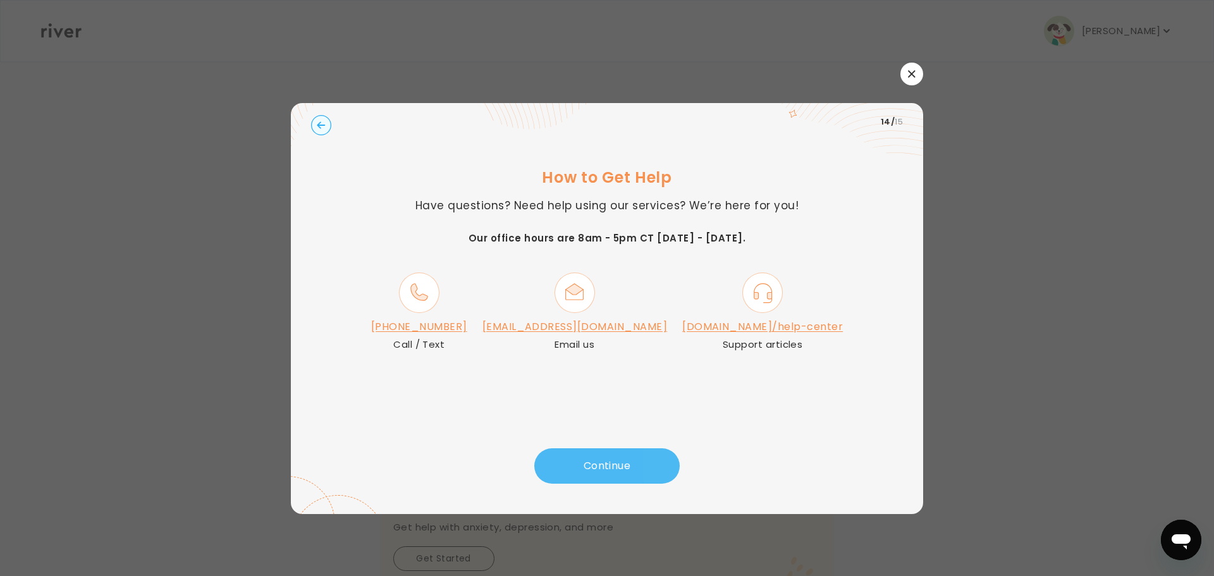
click at [647, 462] on button "Continue" at bounding box center [606, 465] width 145 height 35
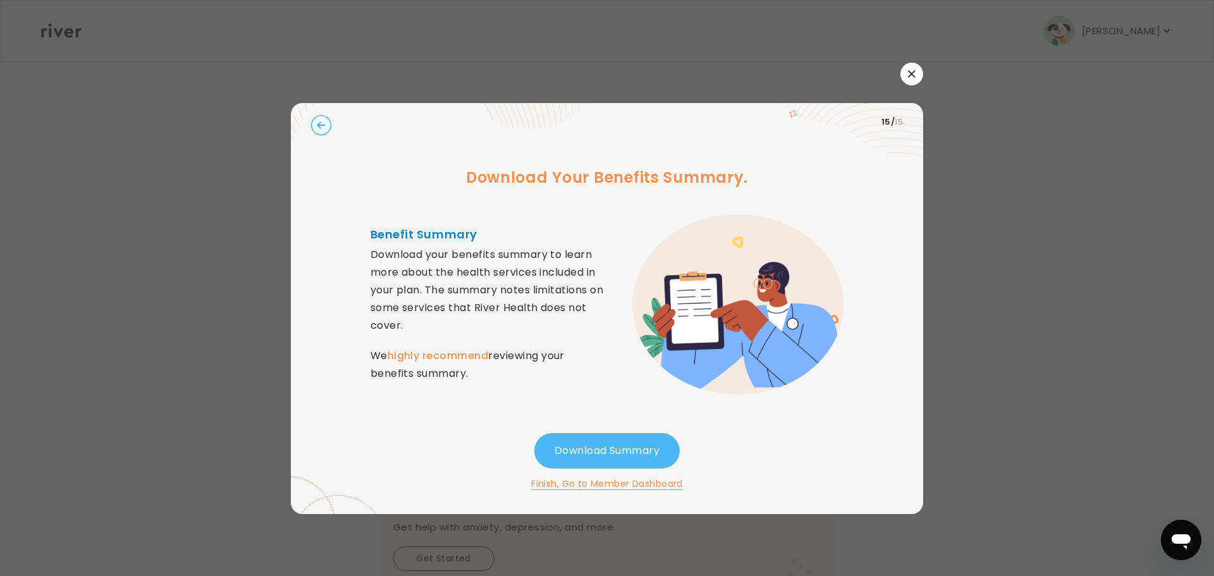
click at [594, 444] on button "Download Summary" at bounding box center [606, 450] width 145 height 35
